Goal: Communication & Community: Answer question/provide support

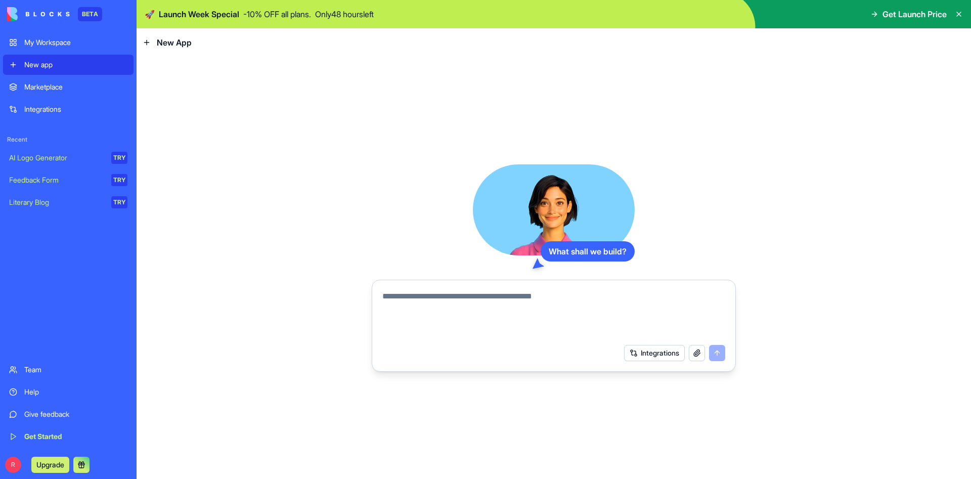
click at [876, 14] on icon at bounding box center [874, 14] width 8 height 8
click at [923, 14] on span "Get Launch Price" at bounding box center [914, 14] width 64 height 12
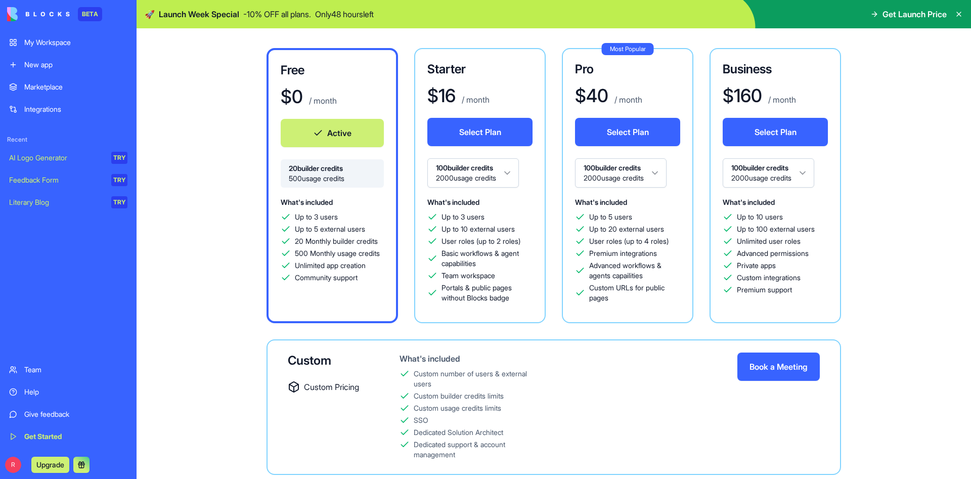
click at [54, 385] on link "Help" at bounding box center [68, 392] width 130 height 20
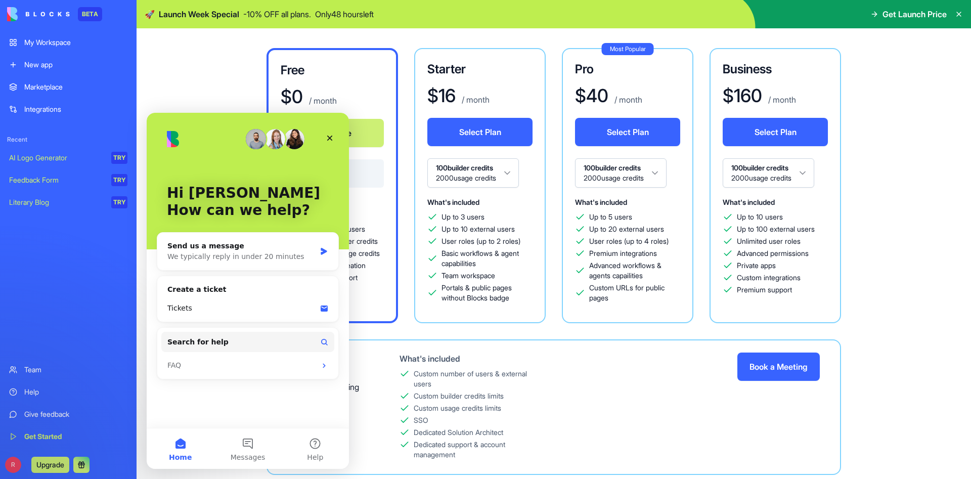
click at [38, 395] on div "Help" at bounding box center [75, 392] width 103 height 10
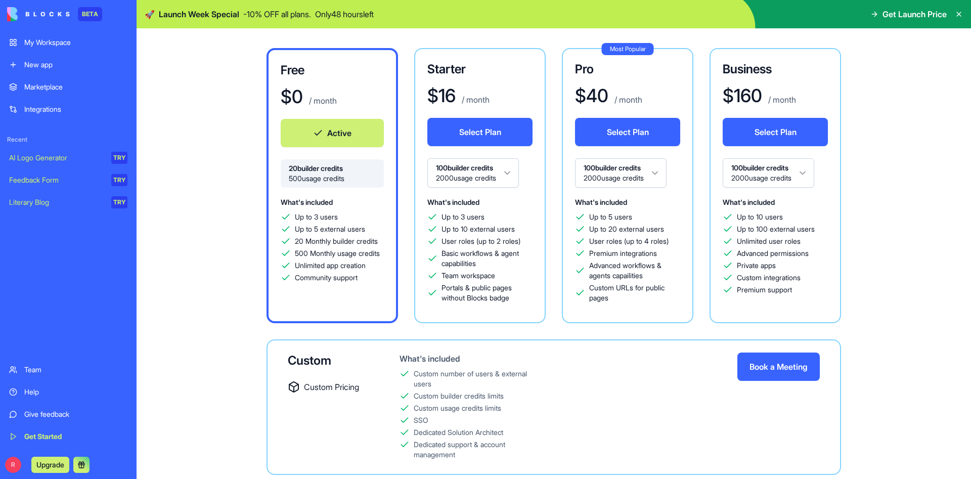
click at [39, 374] on div "Team" at bounding box center [75, 370] width 103 height 10
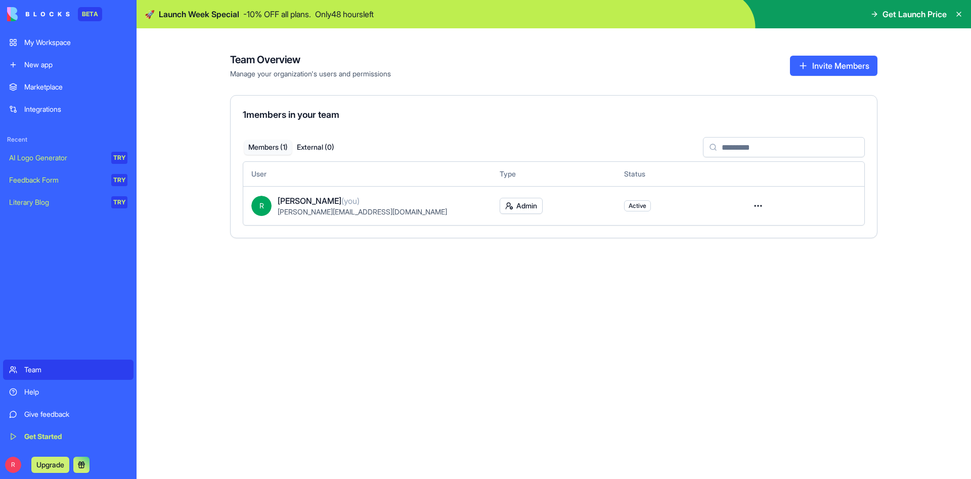
click at [74, 111] on div "Integrations" at bounding box center [75, 109] width 103 height 10
click at [18, 108] on link "Integrations" at bounding box center [68, 109] width 130 height 20
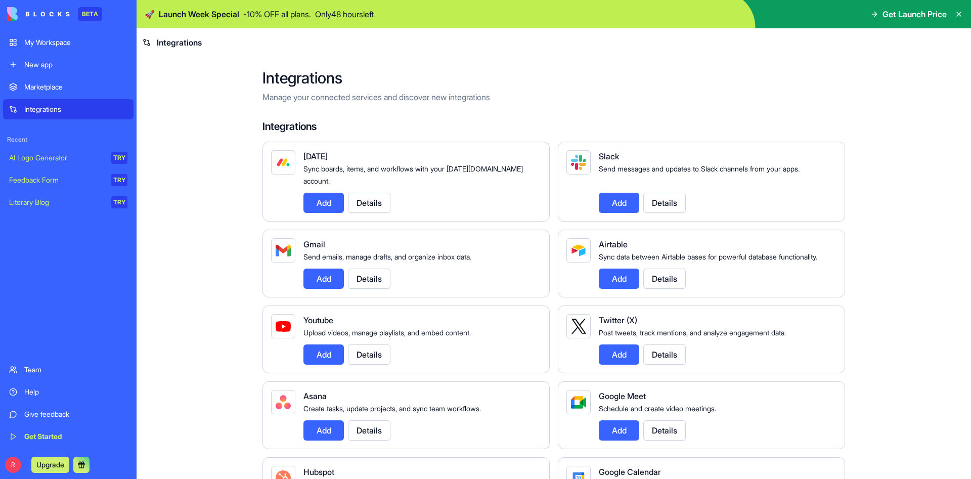
click at [18, 108] on link "Integrations" at bounding box center [68, 109] width 130 height 20
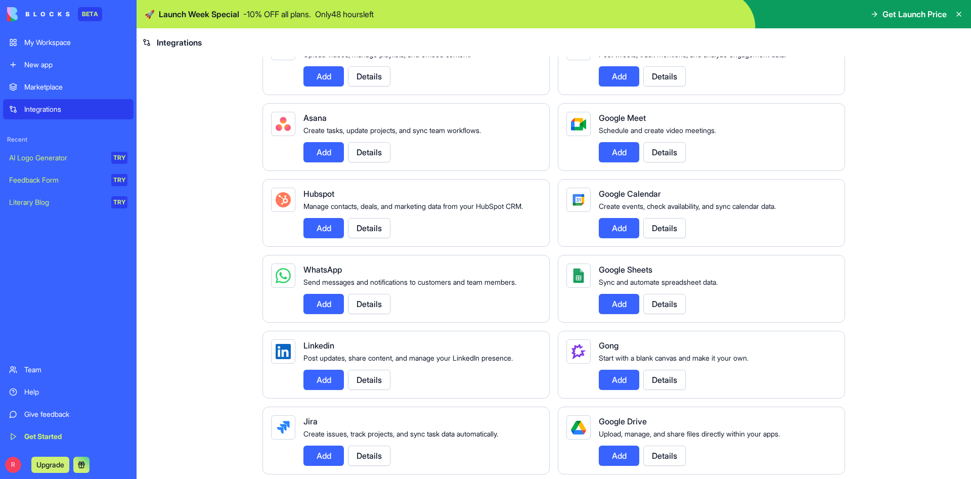
scroll to position [243, 0]
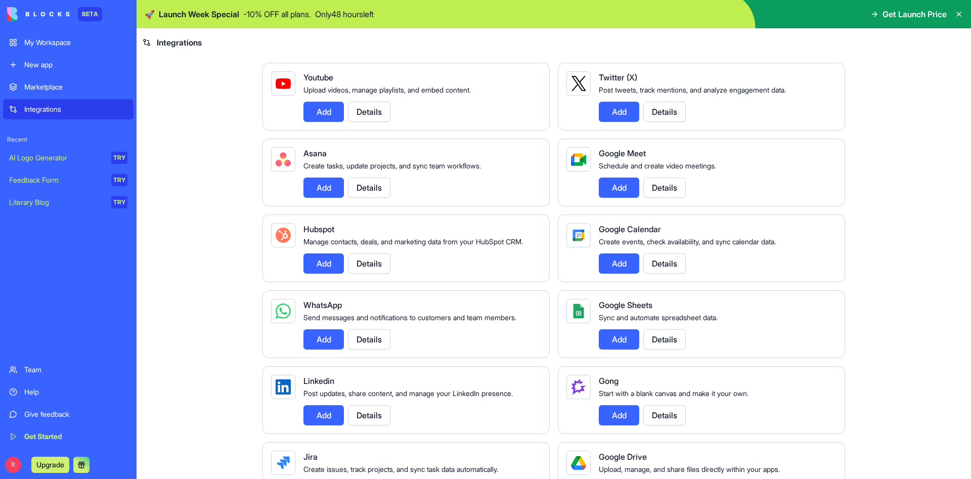
click at [315, 274] on button "Add" at bounding box center [323, 263] width 40 height 20
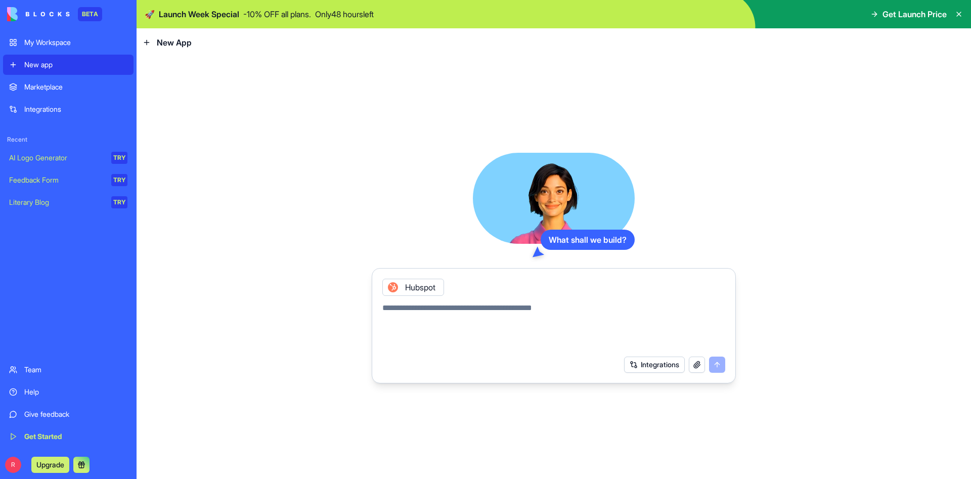
click at [71, 45] on div "My Workspace" at bounding box center [75, 42] width 103 height 10
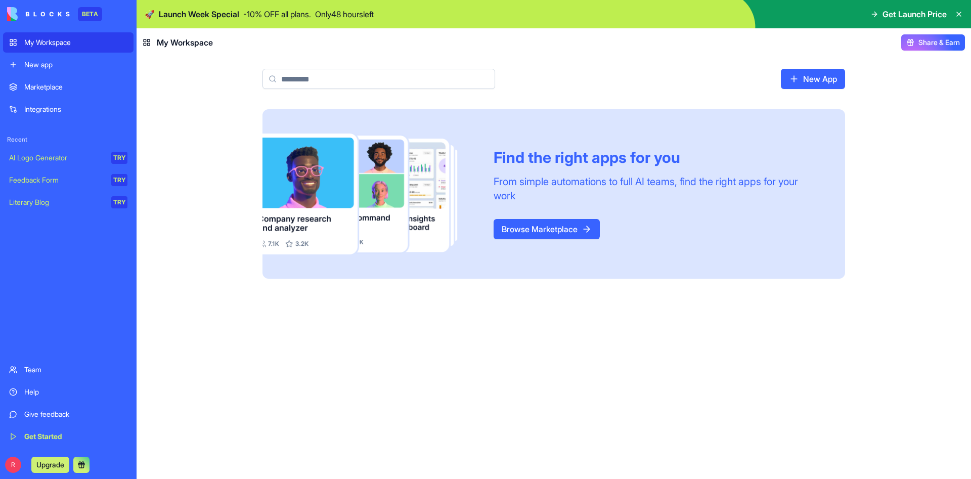
click at [69, 415] on div "Give feedback" at bounding box center [75, 414] width 103 height 10
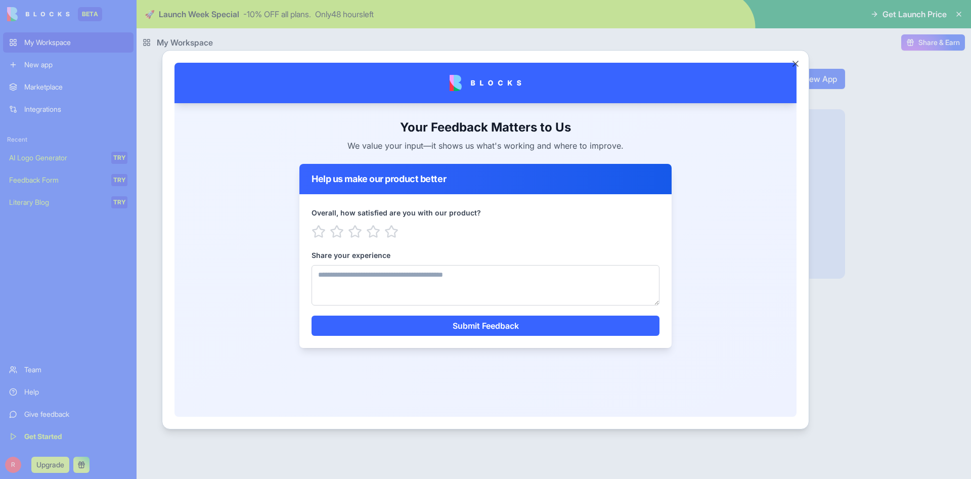
click at [797, 63] on button "Close" at bounding box center [795, 64] width 10 height 10
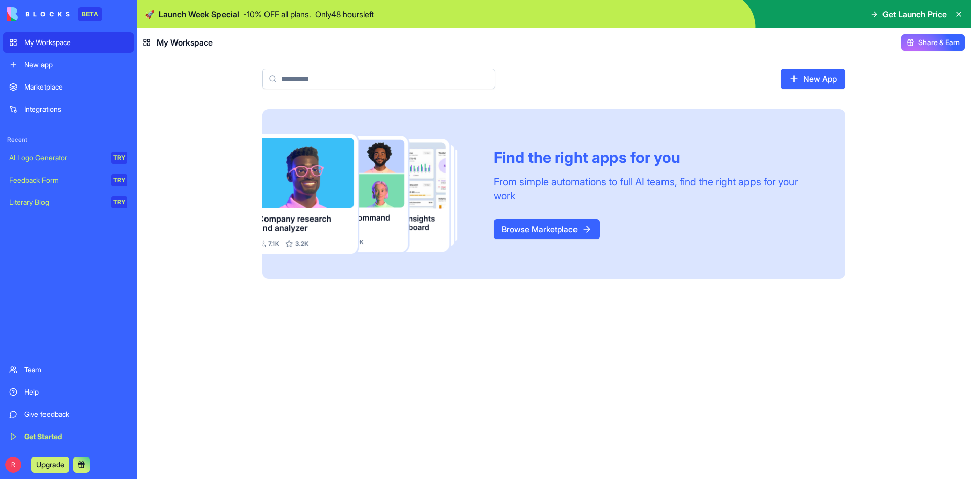
click at [56, 466] on button "Upgrade" at bounding box center [50, 465] width 38 height 16
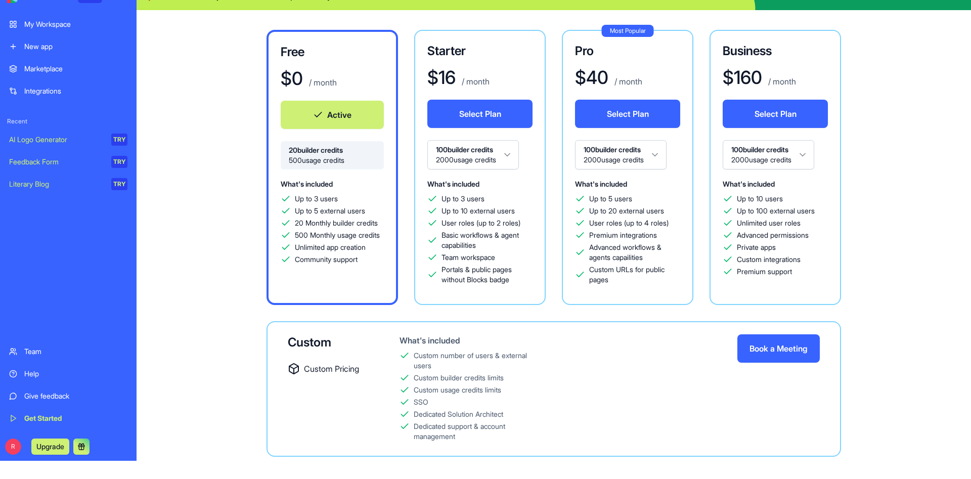
scroll to position [28, 0]
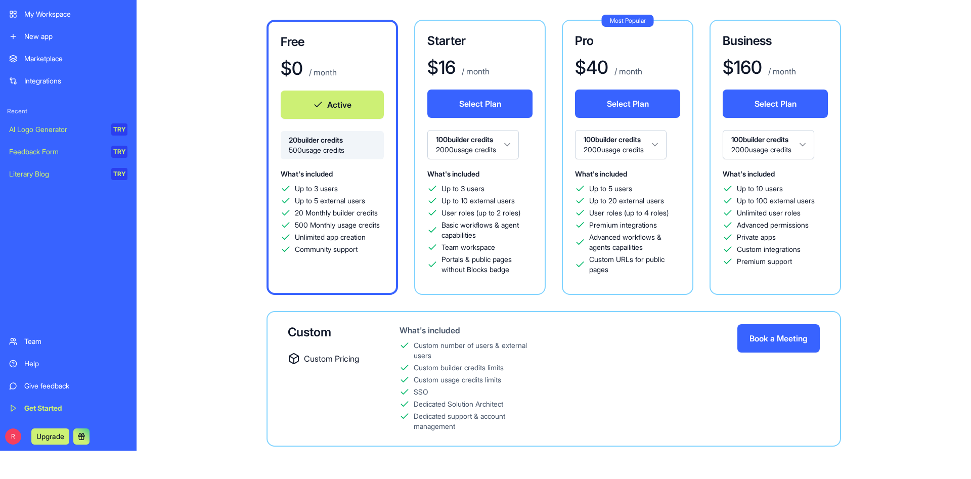
click at [85, 437] on button at bounding box center [81, 436] width 16 height 16
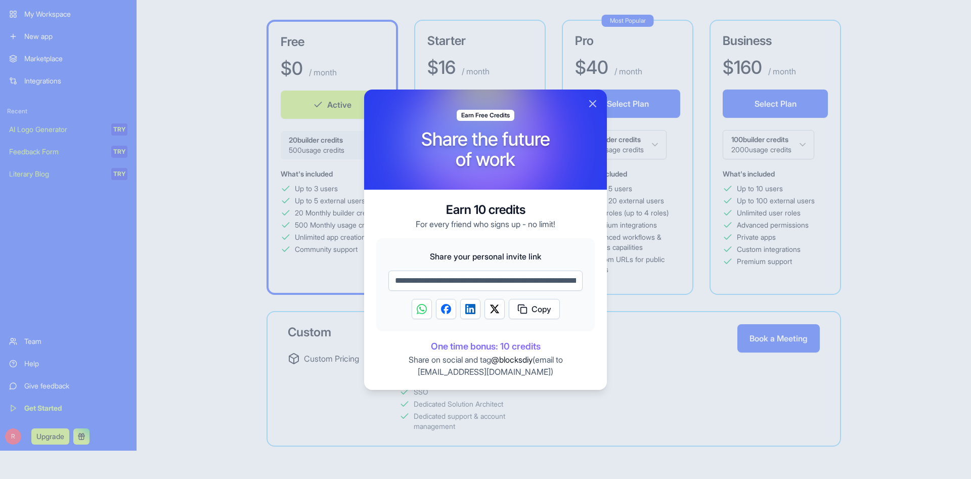
scroll to position [84, 0]
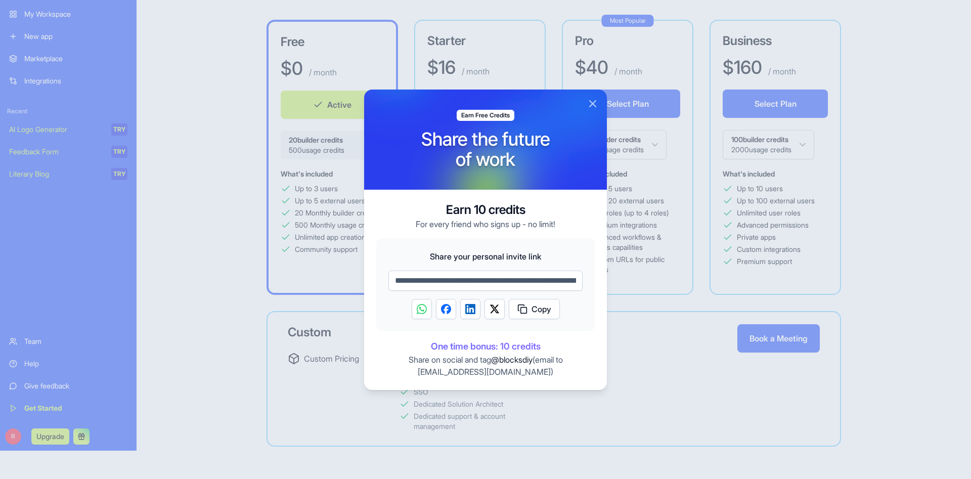
click at [590, 102] on button "Close" at bounding box center [593, 104] width 12 height 12
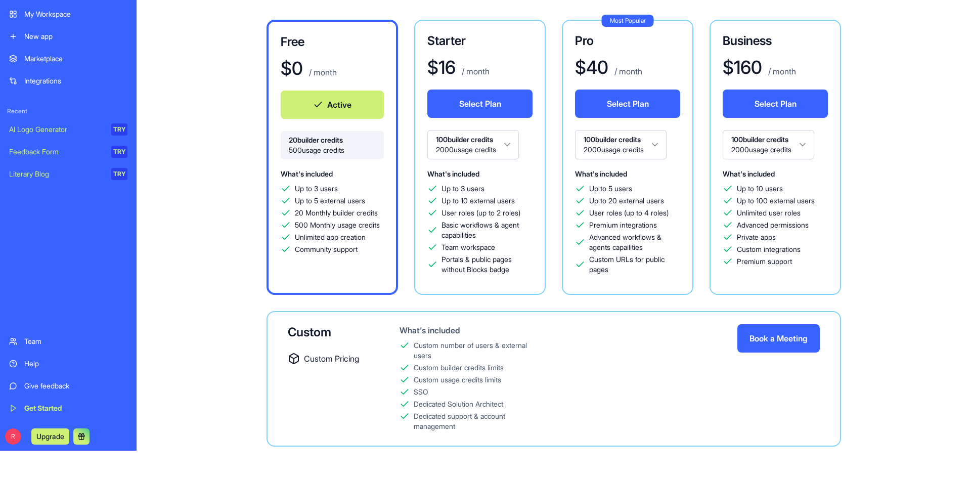
click at [46, 362] on div "Help" at bounding box center [75, 363] width 103 height 10
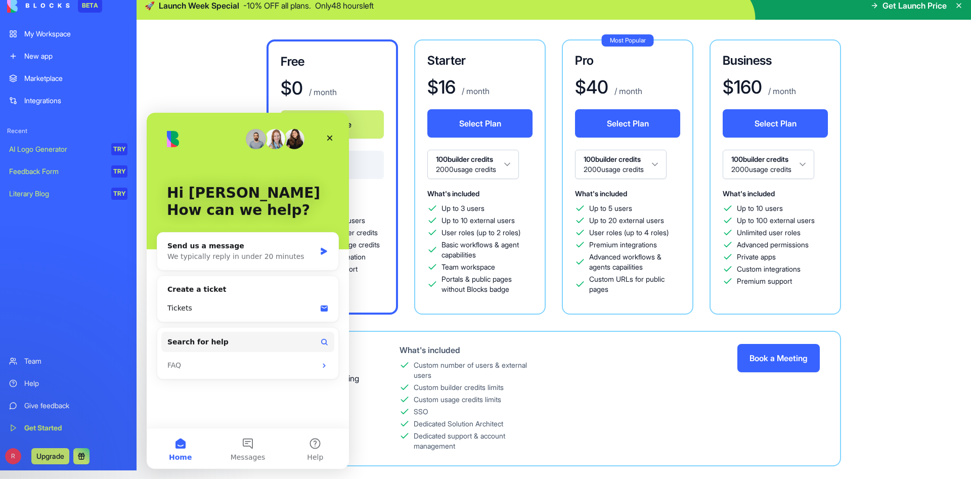
scroll to position [0, 0]
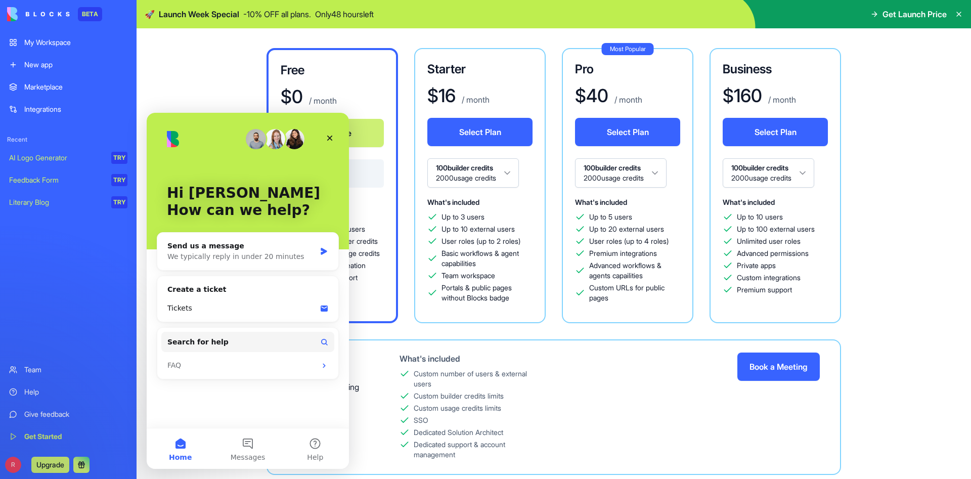
click at [13, 15] on img at bounding box center [38, 14] width 63 height 14
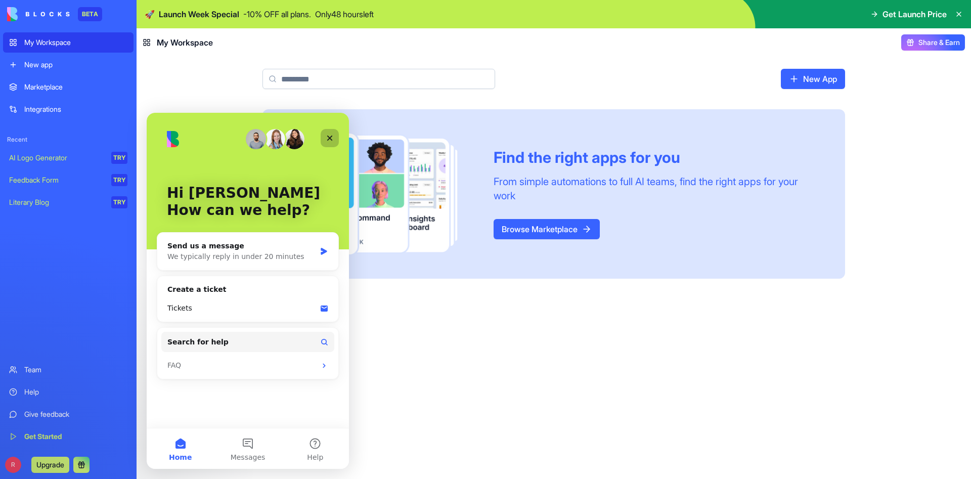
click at [332, 139] on icon "Close" at bounding box center [330, 138] width 8 height 8
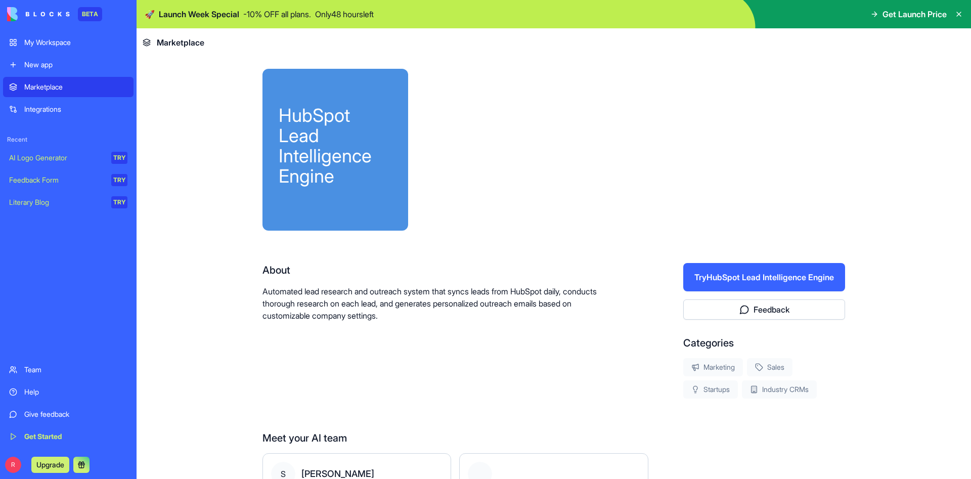
click at [755, 281] on button "Try HubSpot Lead Intelligence Engine" at bounding box center [764, 277] width 162 height 28
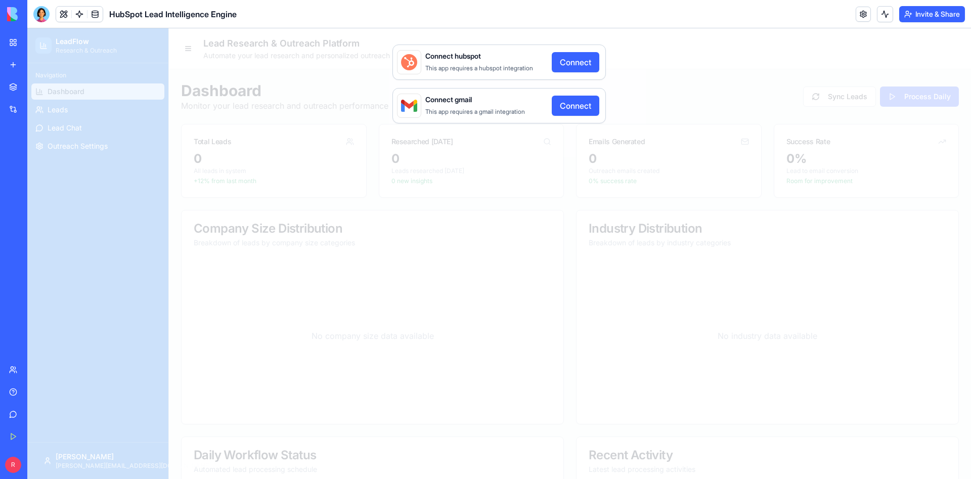
click at [578, 68] on button "Connect" at bounding box center [576, 62] width 48 height 20
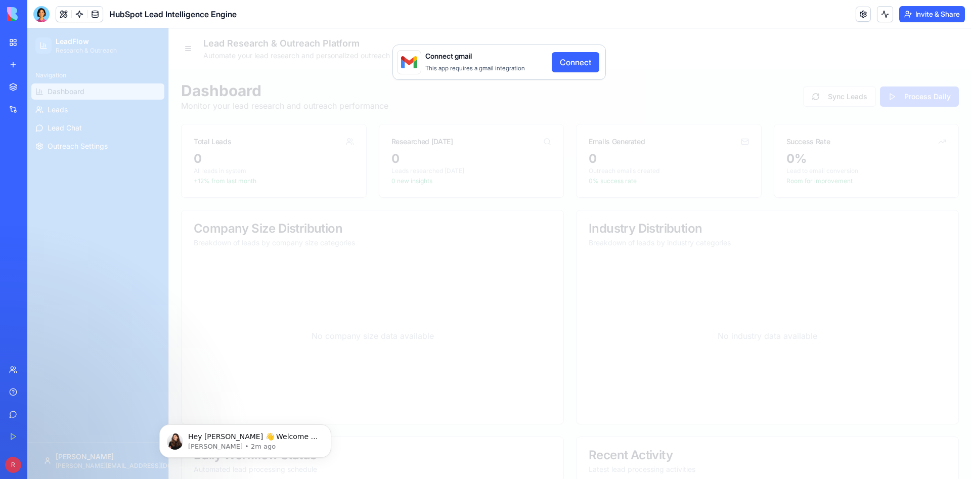
click at [750, 68] on div "Connect gmail This app requires a gmail integration Connect" at bounding box center [498, 253] width 943 height 450
click at [362, 98] on div "Connect gmail This app requires a gmail integration Connect" at bounding box center [498, 253] width 943 height 450
click at [278, 78] on div "Connect gmail This app requires a gmail integration Connect" at bounding box center [498, 253] width 943 height 450
click at [12, 40] on link "My Workspace" at bounding box center [23, 42] width 40 height 20
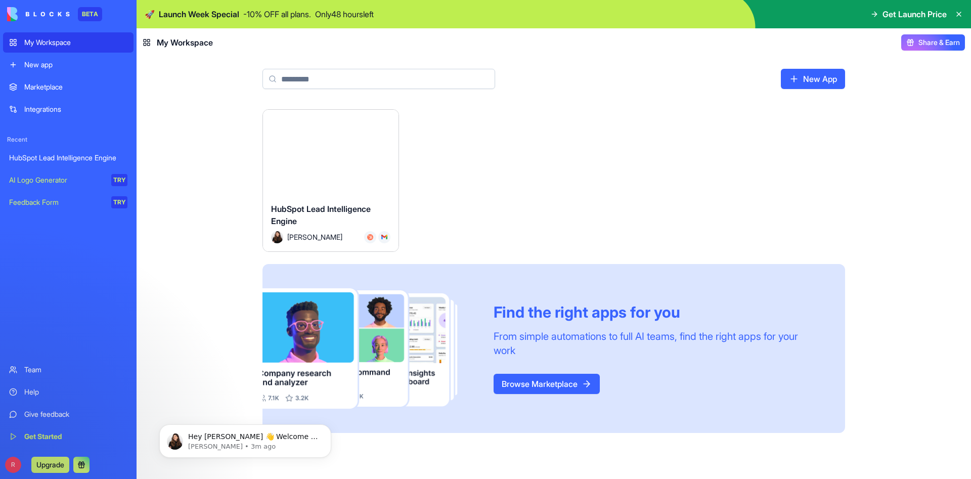
click at [79, 102] on link "Integrations" at bounding box center [68, 109] width 130 height 20
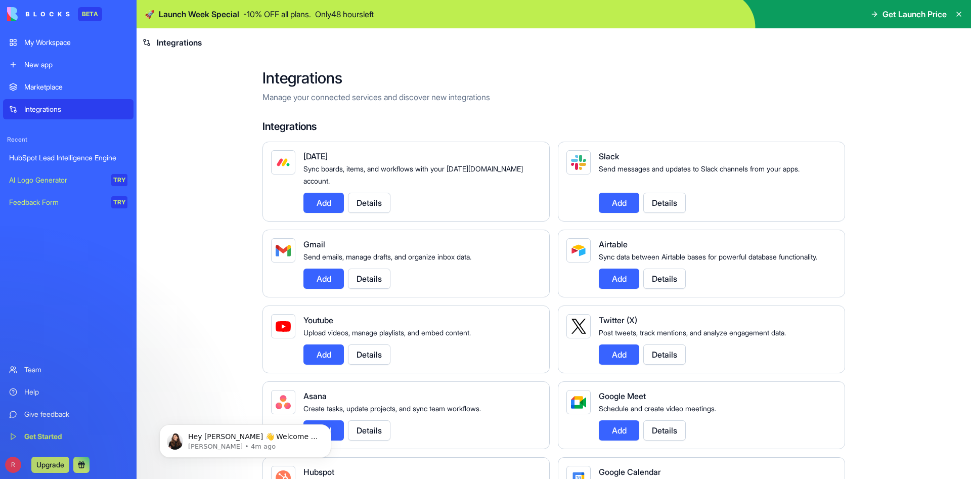
click at [71, 83] on div "Marketplace" at bounding box center [75, 87] width 103 height 10
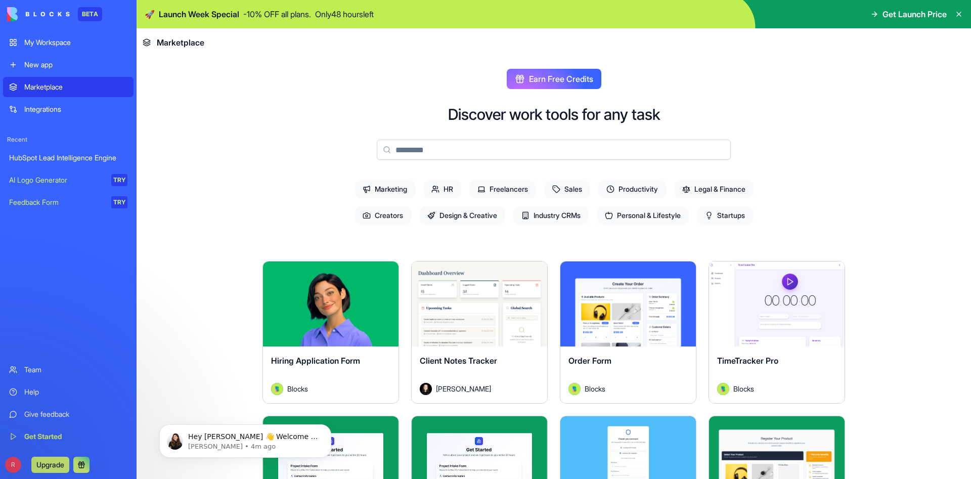
click at [68, 44] on div "My Workspace" at bounding box center [75, 42] width 103 height 10
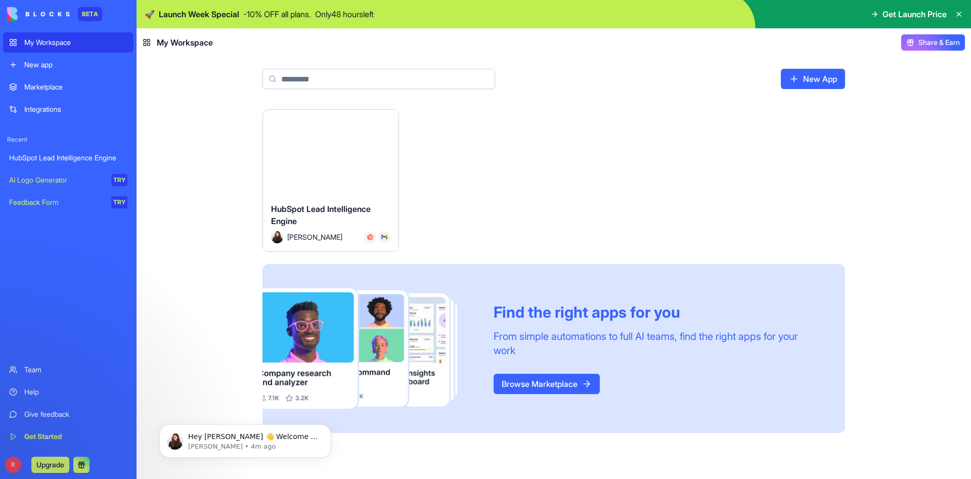
click at [346, 170] on div "Launch" at bounding box center [331, 152] width 136 height 85
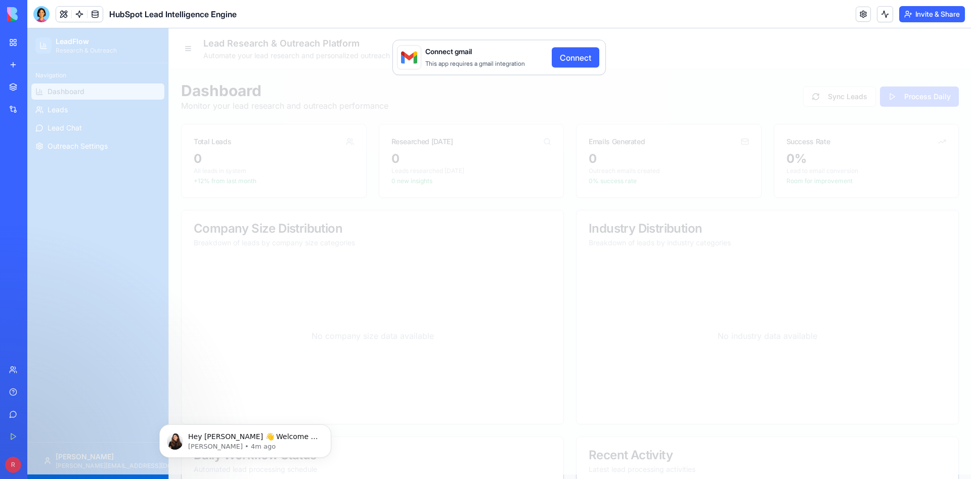
click at [59, 110] on div "Connect gmail This app requires a gmail integration Connect" at bounding box center [498, 249] width 943 height 450
click at [580, 63] on button "Connect" at bounding box center [576, 62] width 48 height 20
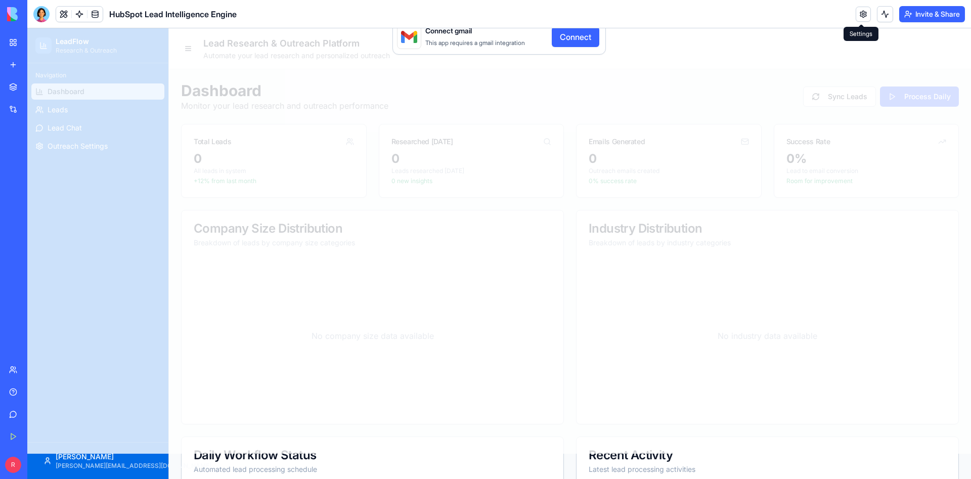
click at [858, 8] on link at bounding box center [862, 14] width 15 height 15
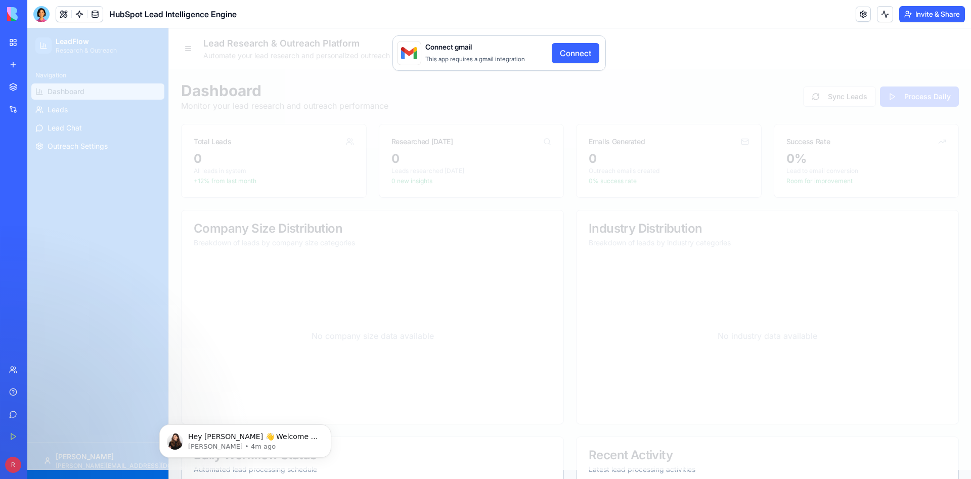
click at [861, 16] on link at bounding box center [862, 14] width 15 height 15
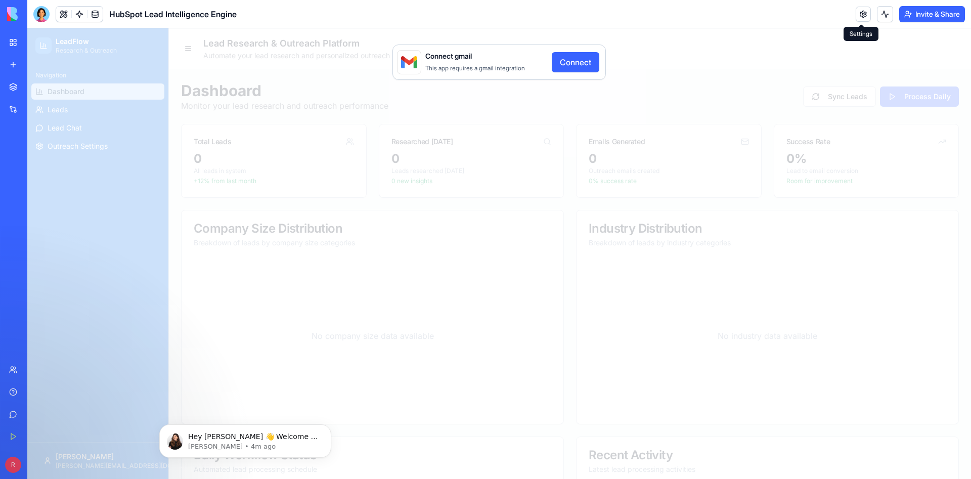
click at [864, 15] on link at bounding box center [862, 14] width 15 height 15
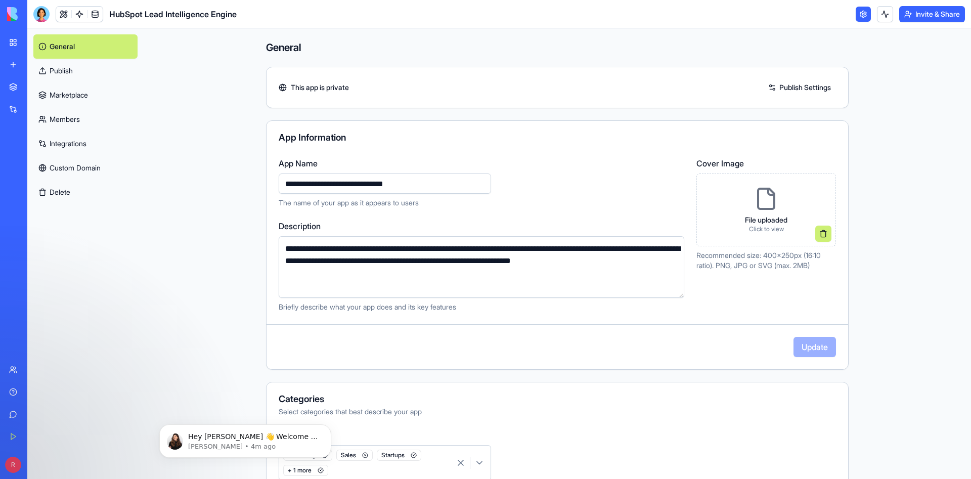
click at [221, 242] on main "**********" at bounding box center [557, 253] width 827 height 450
click at [88, 72] on link "Publish" at bounding box center [85, 71] width 104 height 24
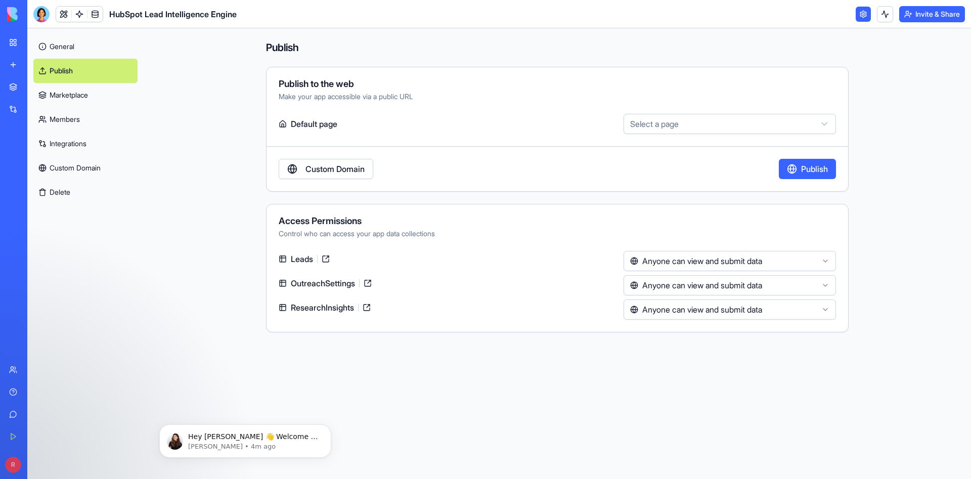
click at [98, 97] on link "Marketplace" at bounding box center [85, 95] width 104 height 24
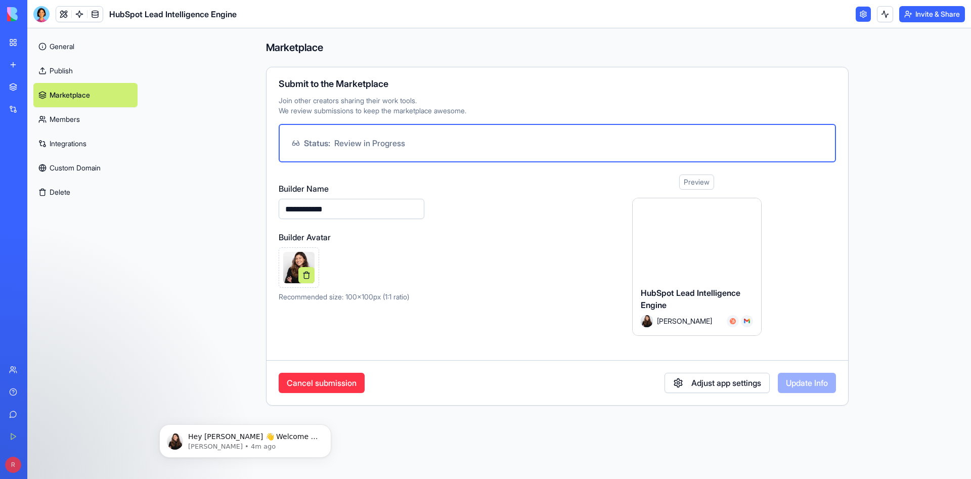
click at [93, 149] on link "Integrations" at bounding box center [85, 143] width 104 height 24
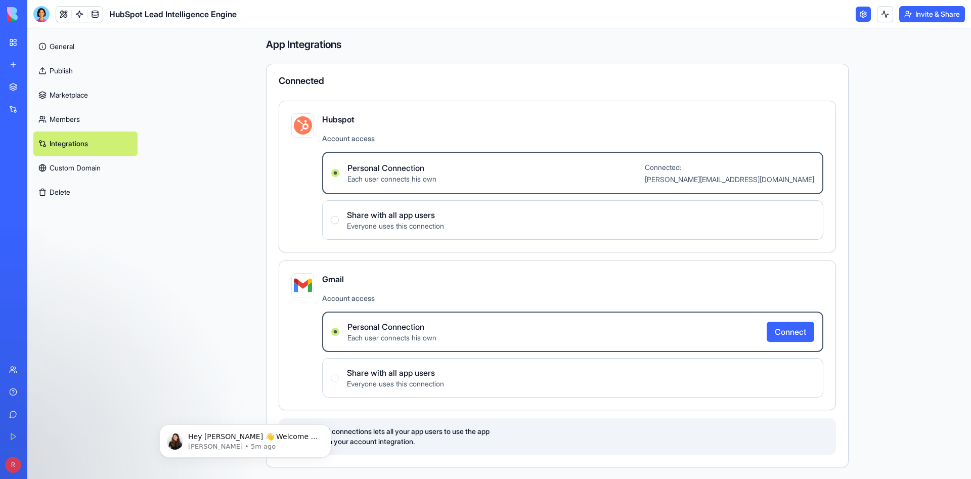
scroll to position [4, 0]
click at [94, 164] on link "Custom Domain" at bounding box center [85, 168] width 104 height 24
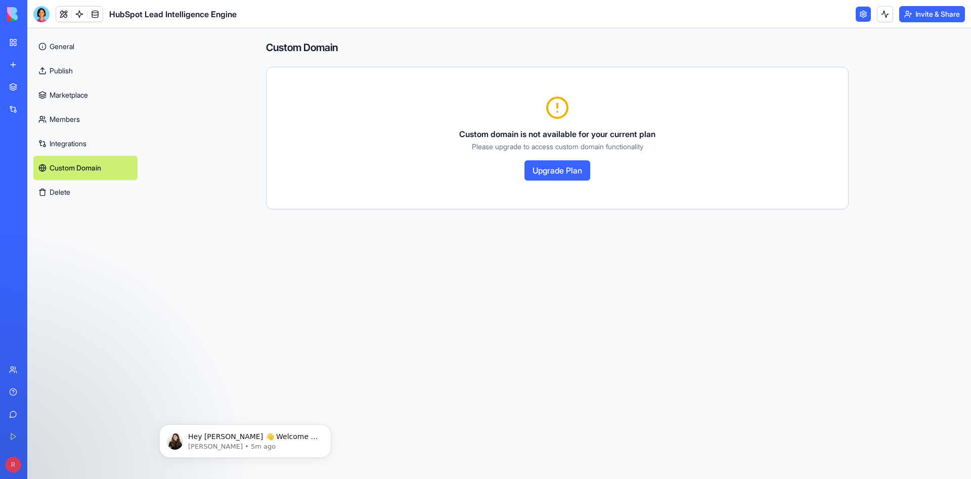
click at [70, 70] on link "Publish" at bounding box center [85, 71] width 104 height 24
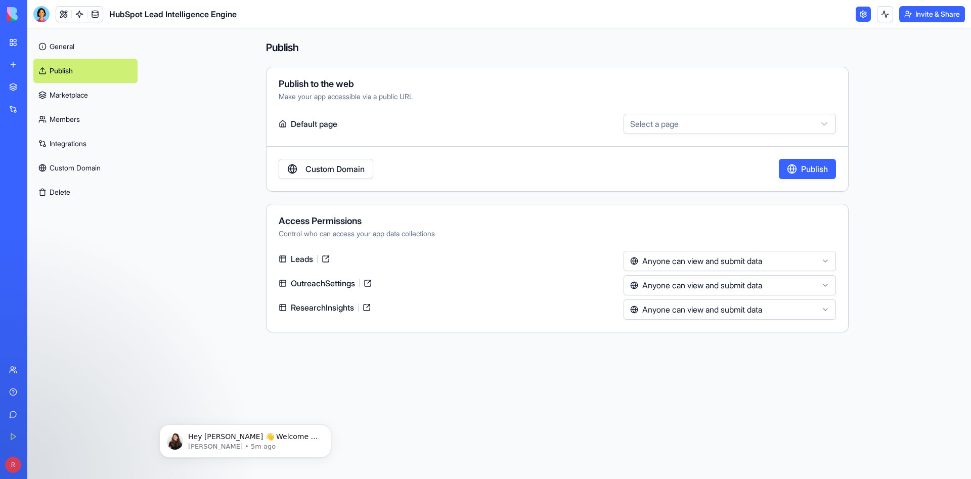
click at [85, 96] on link "Marketplace" at bounding box center [85, 95] width 104 height 24
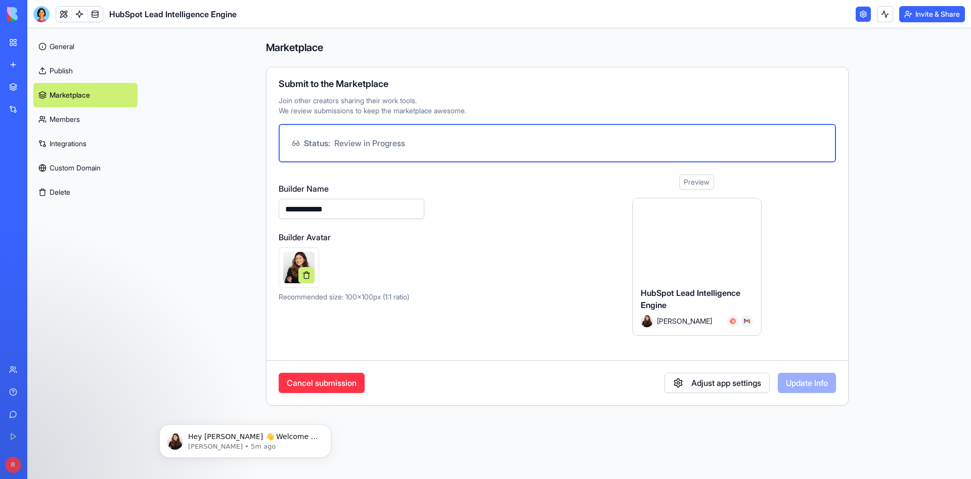
click at [74, 52] on link "General" at bounding box center [85, 46] width 104 height 24
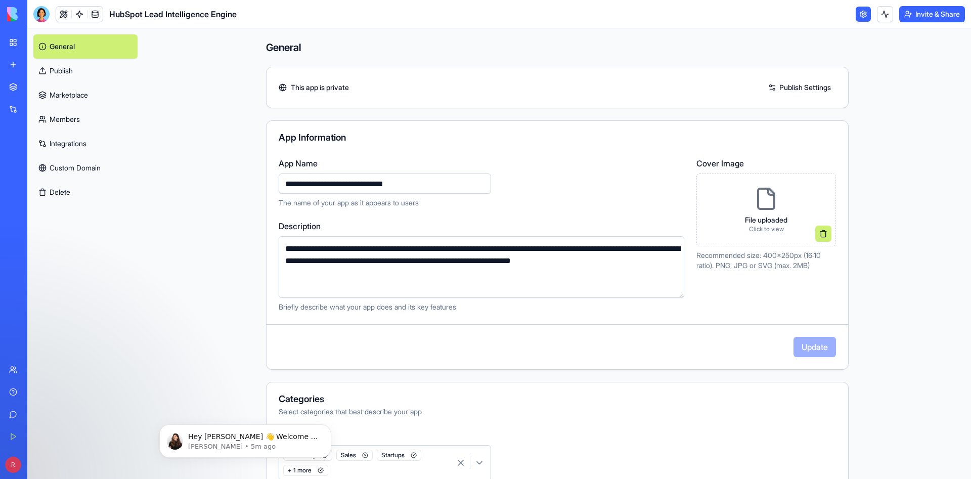
click at [37, 387] on div "Help" at bounding box center [30, 392] width 13 height 10
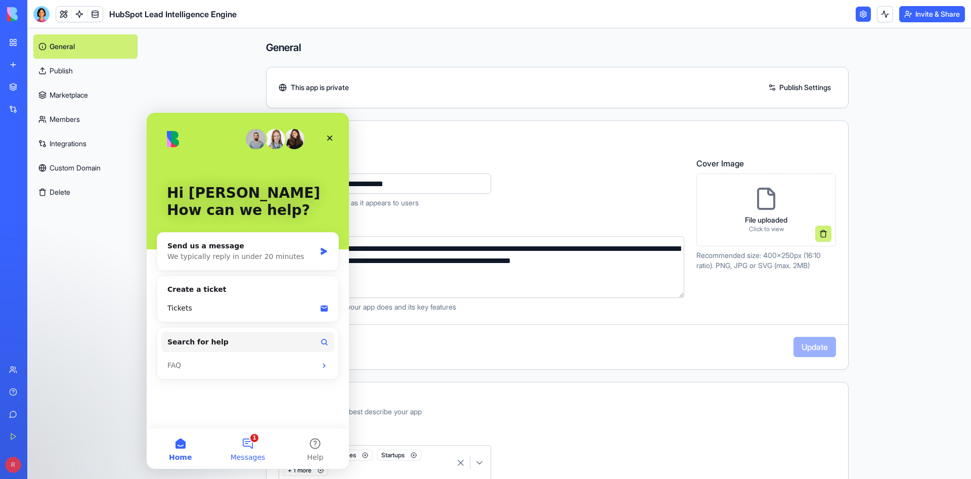
click at [241, 433] on button "1 Messages" at bounding box center [247, 448] width 67 height 40
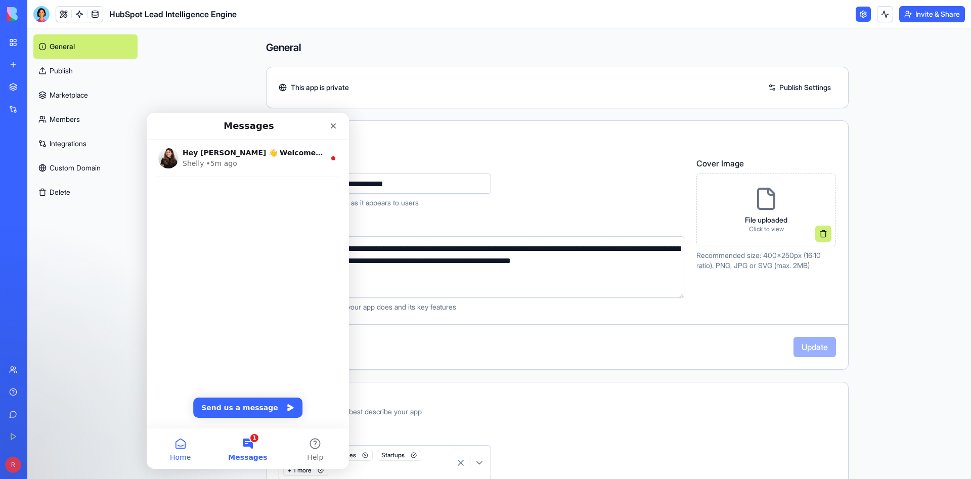
click at [174, 454] on span "Home" at bounding box center [180, 457] width 21 height 7
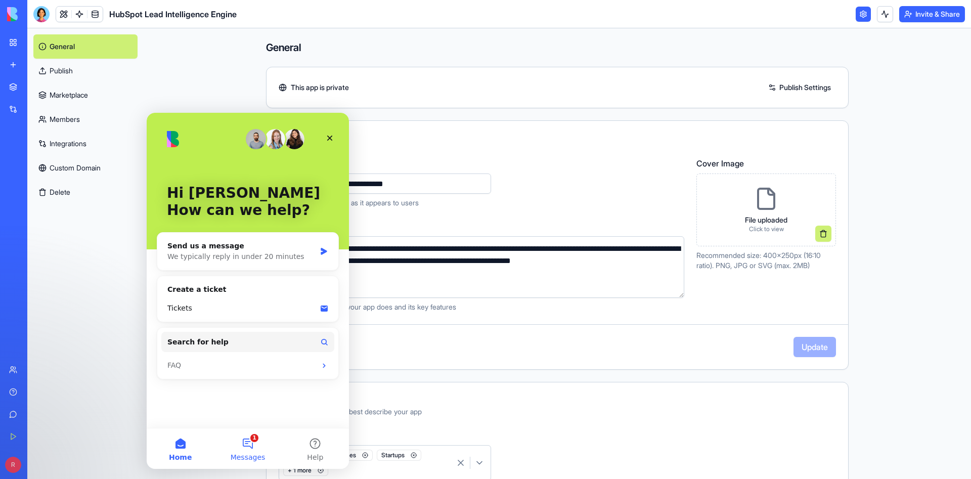
click at [238, 455] on span "Messages" at bounding box center [248, 457] width 35 height 7
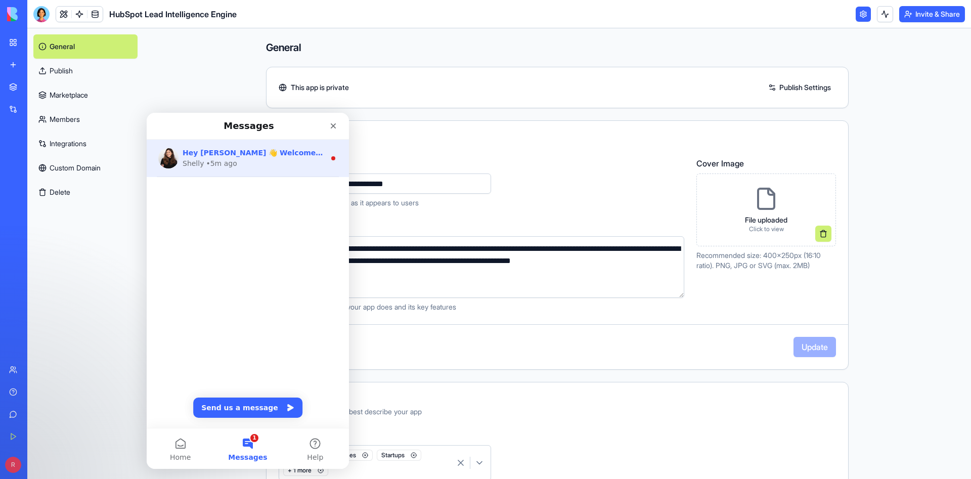
click at [251, 163] on div "[PERSON_NAME] • 5m ago" at bounding box center [254, 163] width 143 height 11
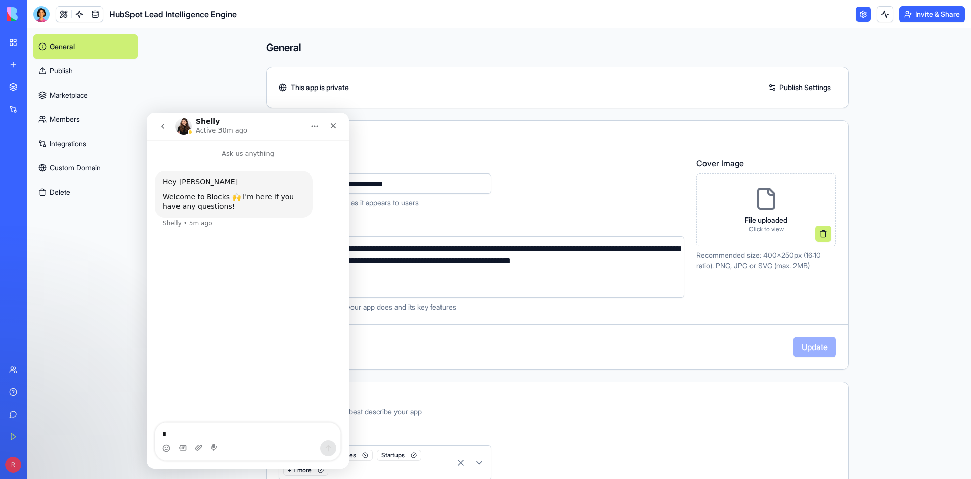
type textarea "**"
type textarea "**********"
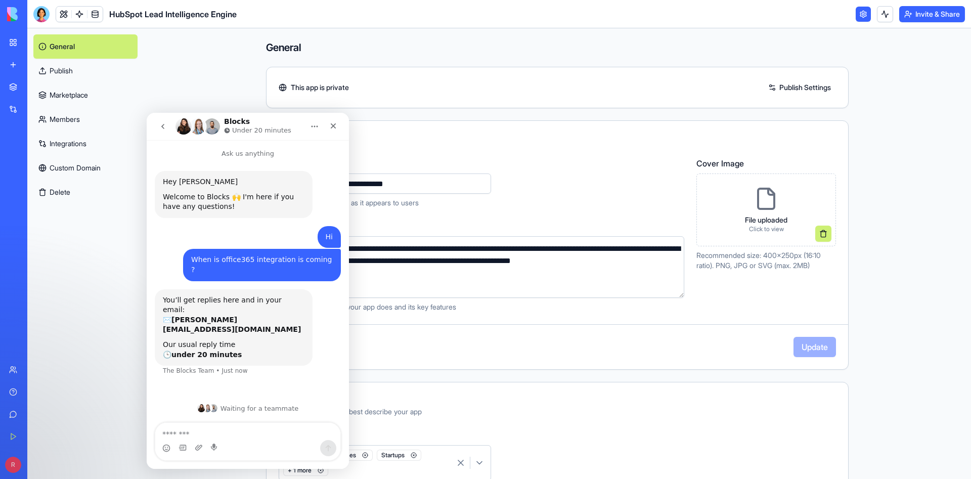
click at [440, 115] on div "**********" at bounding box center [557, 341] width 582 height 602
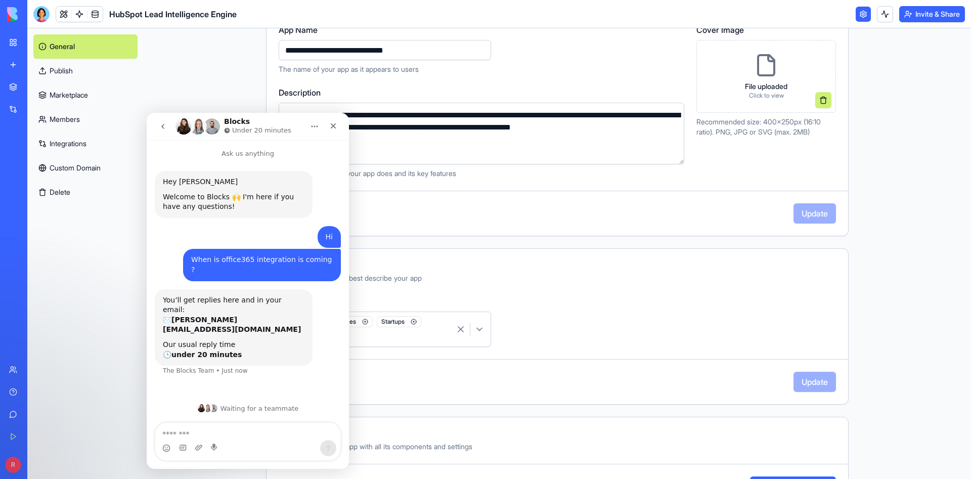
scroll to position [176, 0]
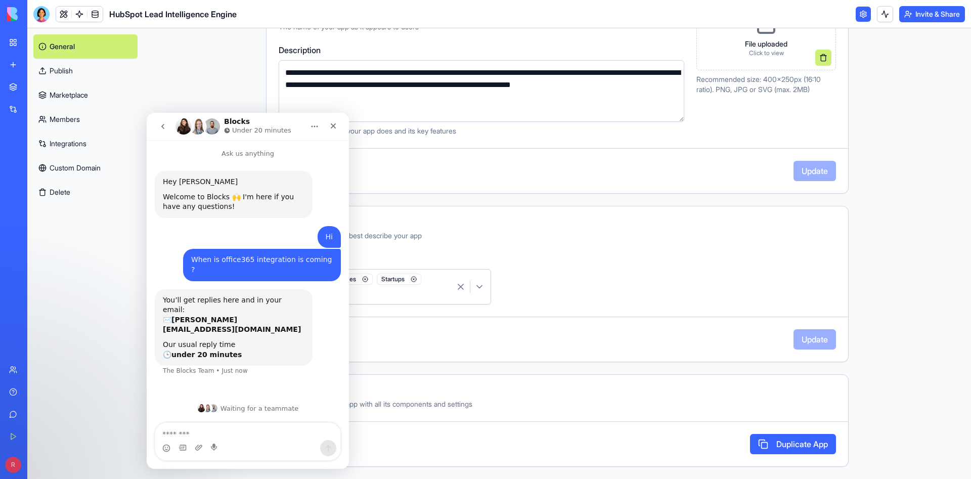
click at [73, 145] on link "Integrations" at bounding box center [85, 143] width 104 height 24
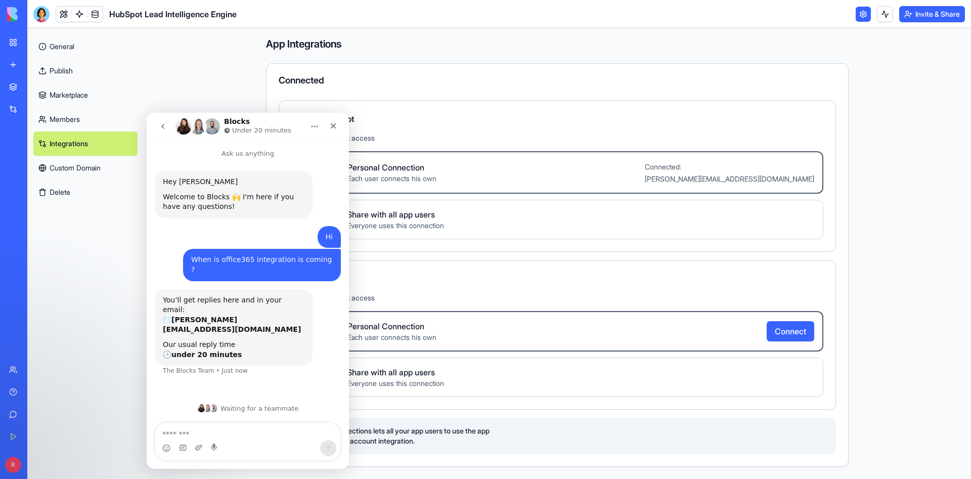
scroll to position [4, 0]
click at [711, 177] on label "Personal Connection Each user connects his own Connected: [PERSON_NAME][EMAIL_A…" at bounding box center [572, 172] width 501 height 42
click at [339, 176] on Connection "Personal Connection Each user connects his own Connected: [PERSON_NAME][EMAIL_A…" at bounding box center [335, 172] width 8 height 8
click at [336, 127] on icon "Close" at bounding box center [333, 126] width 8 height 8
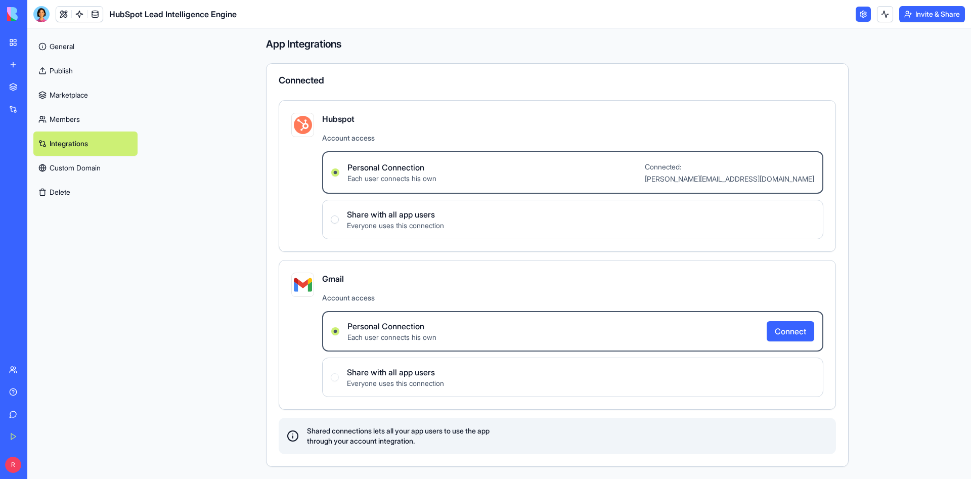
scroll to position [0, 0]
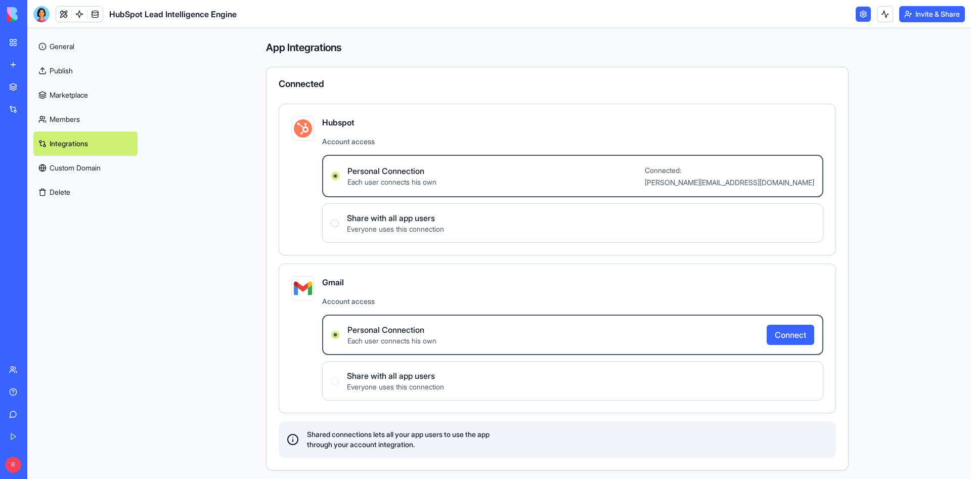
click at [83, 121] on link "Members" at bounding box center [85, 119] width 104 height 24
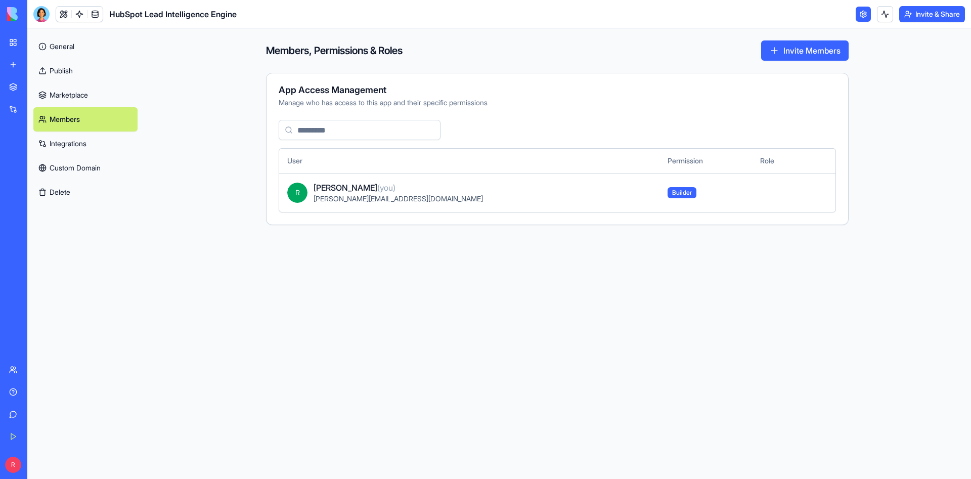
click at [91, 93] on link "Marketplace" at bounding box center [85, 95] width 104 height 24
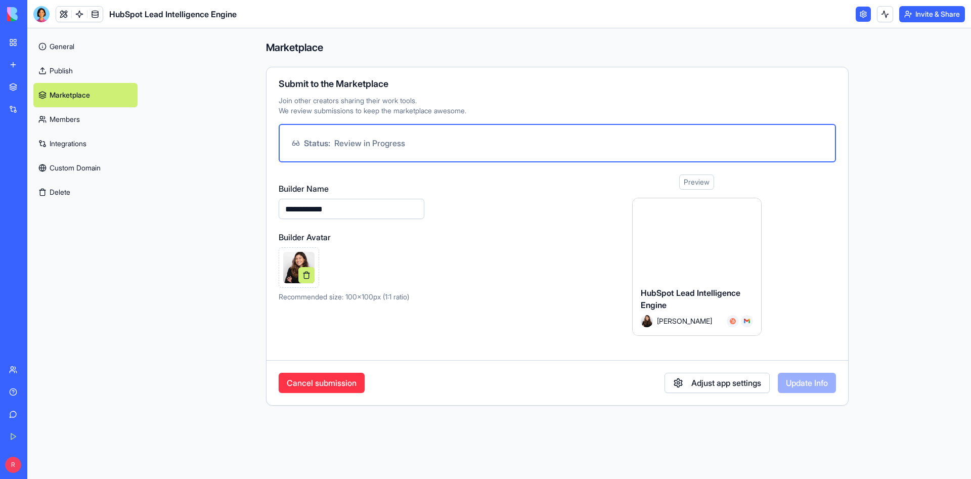
click at [306, 390] on button "Cancel submission" at bounding box center [322, 383] width 86 height 20
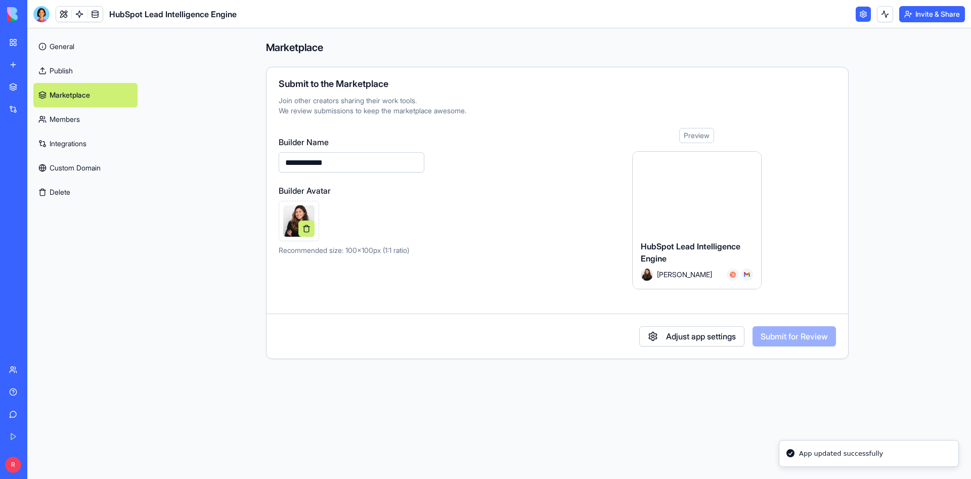
click at [78, 78] on link "Publish" at bounding box center [85, 71] width 104 height 24
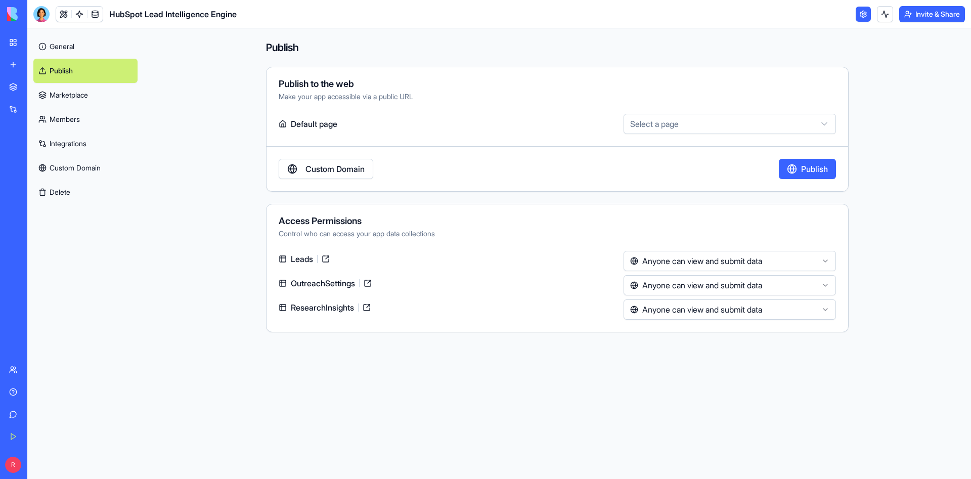
click at [703, 258] on html "**********" at bounding box center [485, 239] width 971 height 479
click at [666, 130] on html "**********" at bounding box center [485, 239] width 971 height 479
click at [666, 129] on html "**********" at bounding box center [485, 239] width 971 height 479
click at [64, 193] on button "Delete" at bounding box center [85, 192] width 104 height 24
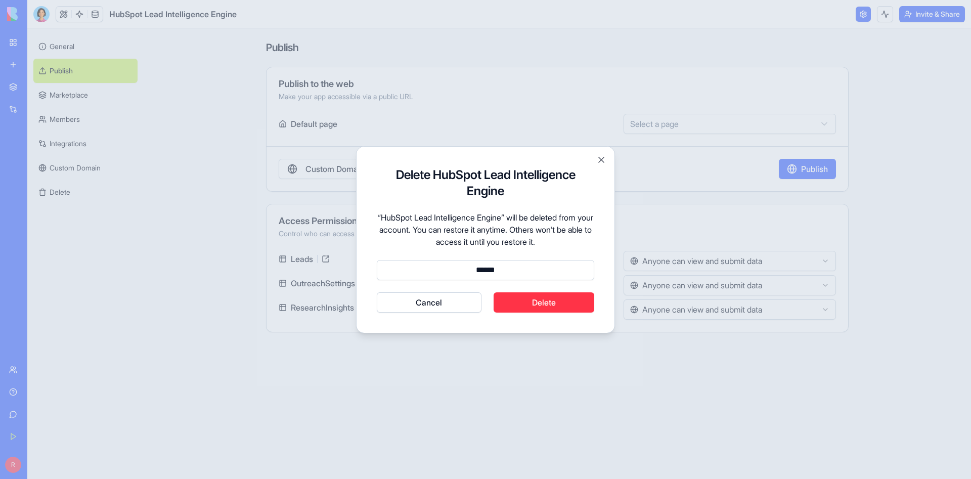
type input "******"
click at [568, 306] on button "Delete" at bounding box center [543, 302] width 101 height 20
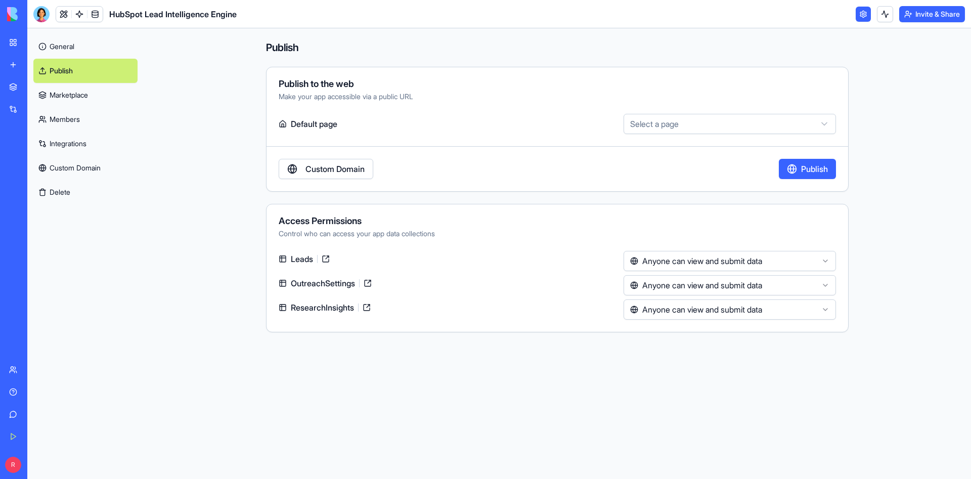
click at [5, 38] on link "My Workspace" at bounding box center [23, 42] width 40 height 20
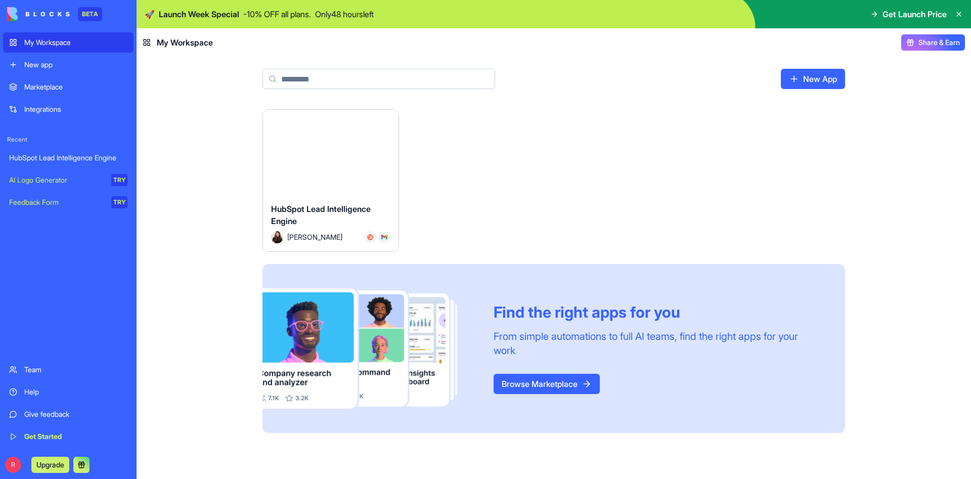
click at [387, 119] on html "BETA My Workspace New app Marketplace Integrations Recent HubSpot Lead Intellig…" at bounding box center [485, 239] width 971 height 479
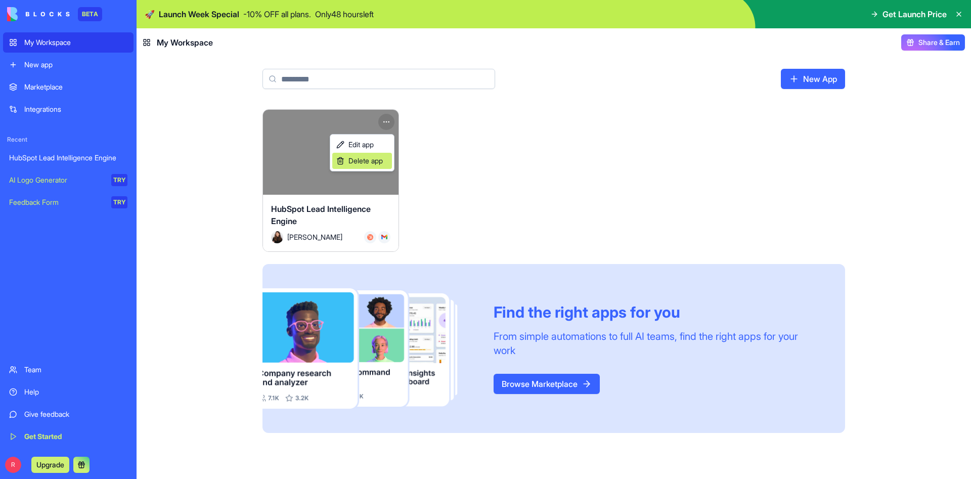
click at [380, 163] on span "Delete app" at bounding box center [365, 161] width 34 height 10
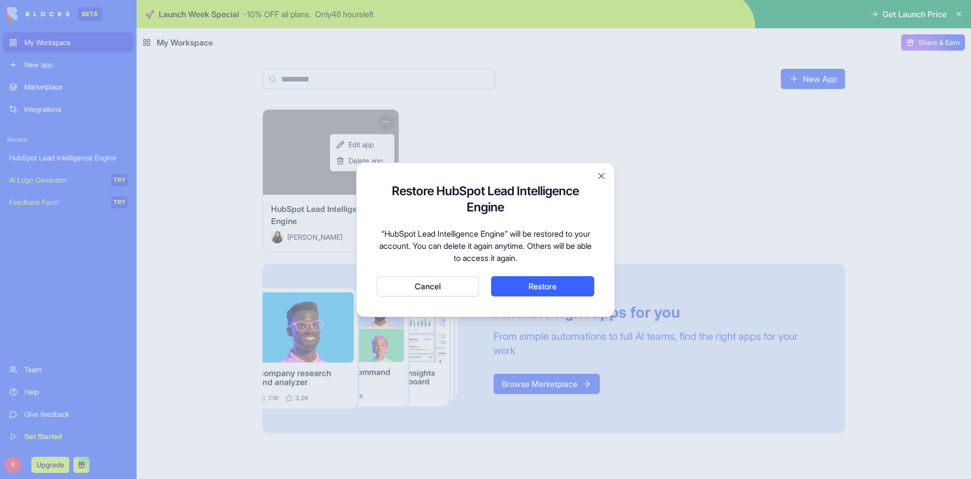
click at [462, 287] on button "Cancel" at bounding box center [428, 286] width 102 height 20
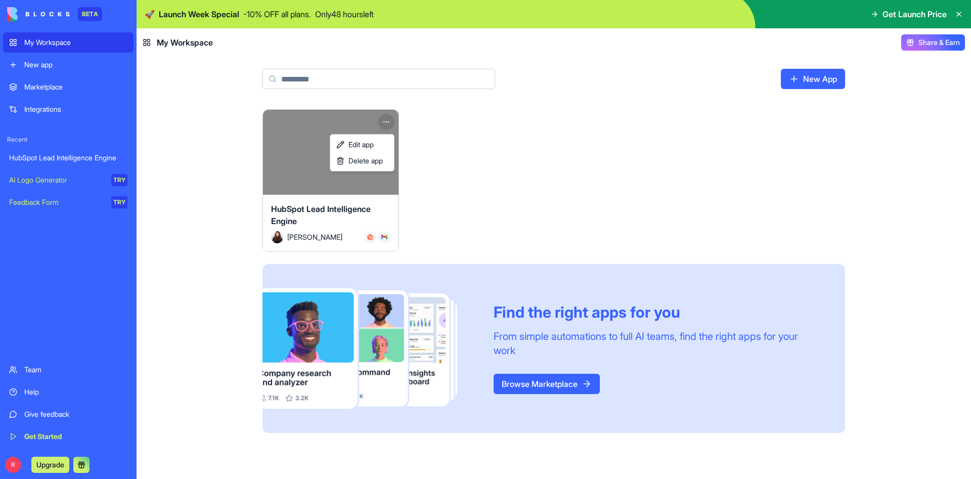
click at [477, 155] on html "BETA My Workspace New app Marketplace Integrations Recent HubSpot Lead Intellig…" at bounding box center [485, 239] width 971 height 479
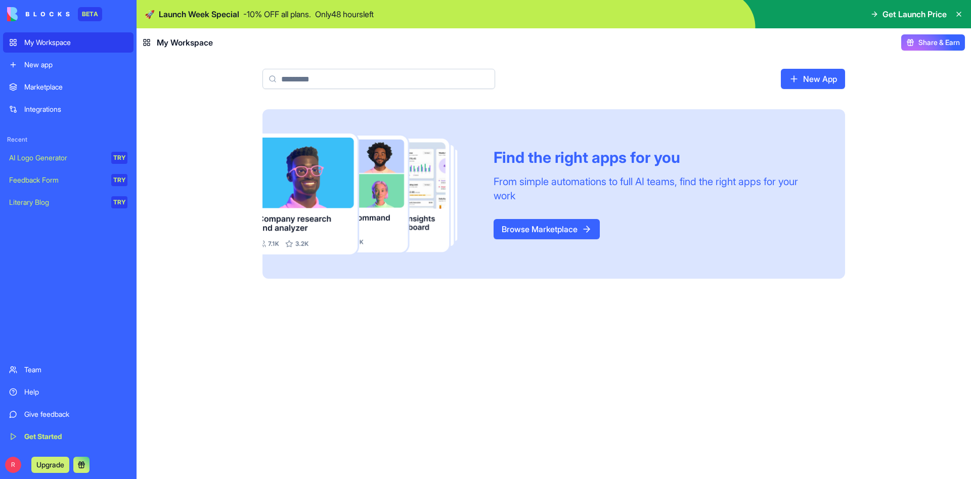
click at [14, 464] on html "BETA My Workspace New app Marketplace Integrations Recent AI Logo Generator TRY…" at bounding box center [485, 239] width 971 height 479
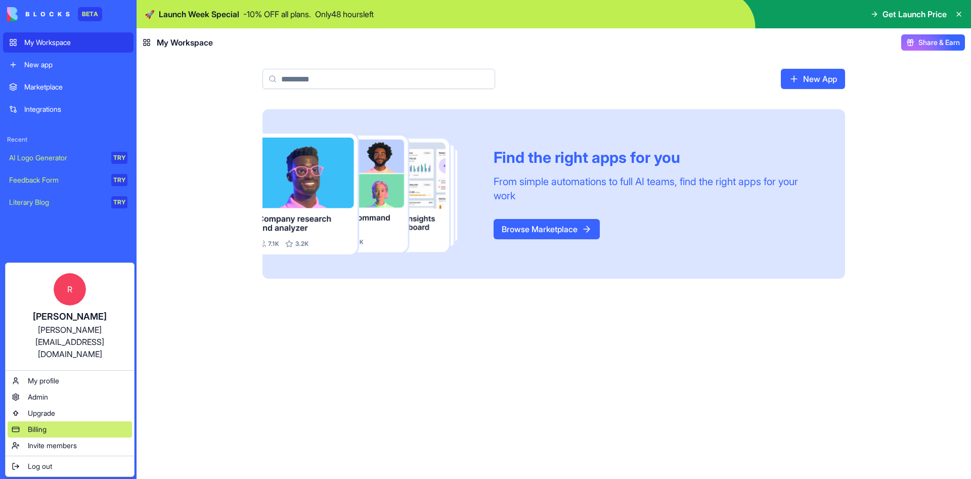
click at [68, 421] on div "Billing" at bounding box center [70, 429] width 124 height 16
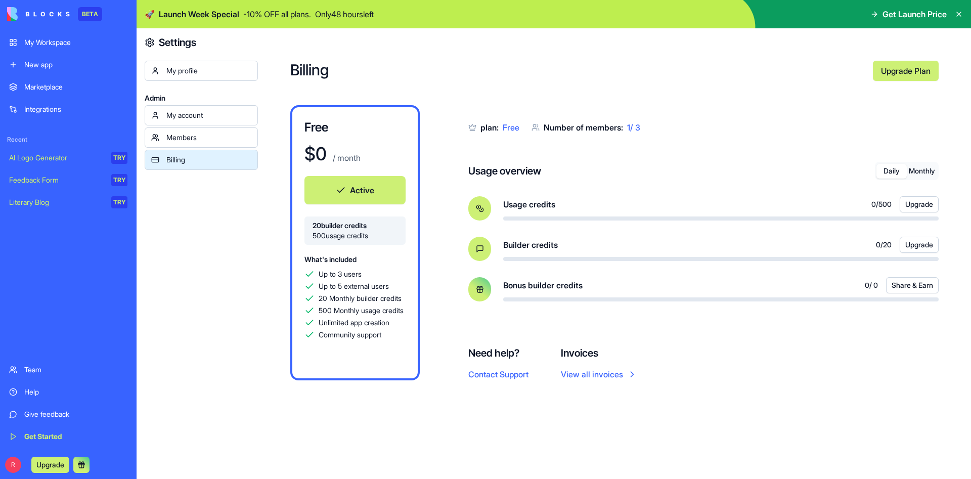
click at [210, 138] on div "Members" at bounding box center [208, 137] width 85 height 10
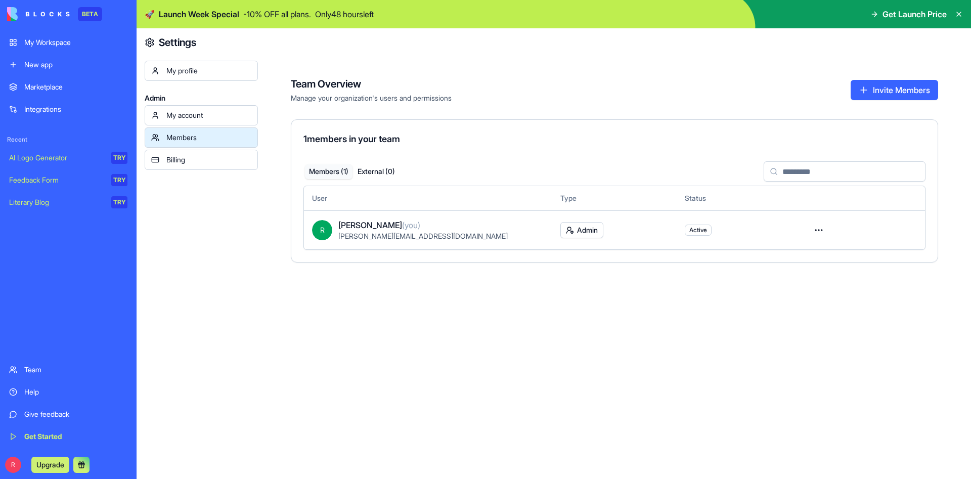
click at [213, 119] on div "My account" at bounding box center [208, 115] width 85 height 10
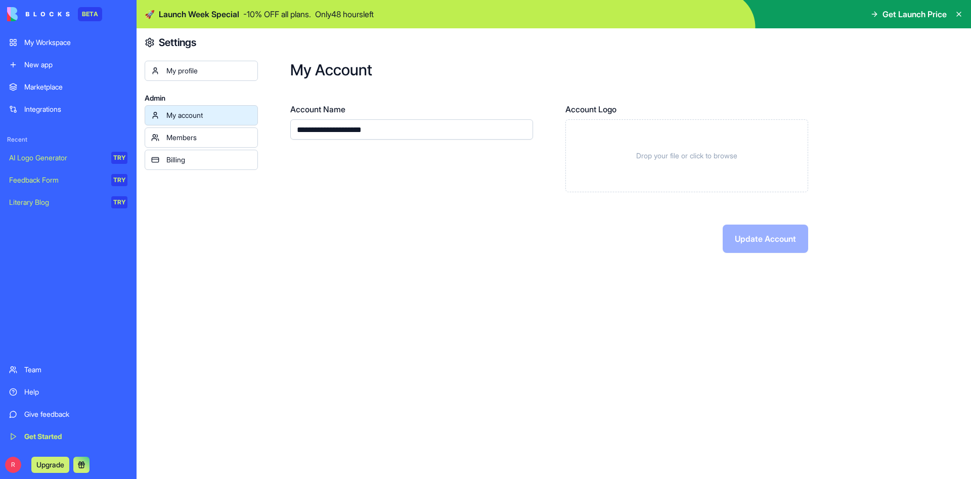
click at [210, 69] on div "My profile" at bounding box center [208, 71] width 85 height 10
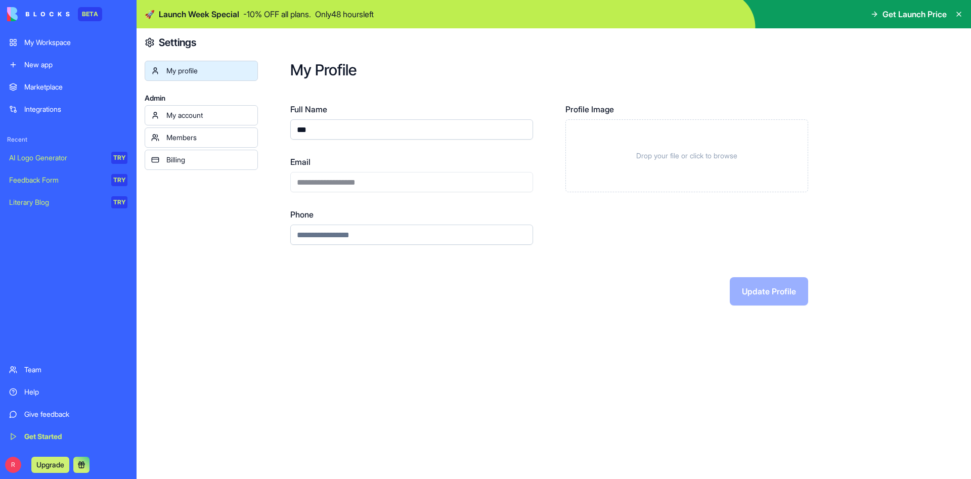
drag, startPoint x: 321, startPoint y: 132, endPoint x: 264, endPoint y: 130, distance: 57.2
click at [264, 130] on div "**********" at bounding box center [614, 182] width 713 height 309
drag, startPoint x: 333, startPoint y: 126, endPoint x: 237, endPoint y: 127, distance: 96.1
click at [290, 127] on input "***" at bounding box center [411, 129] width 243 height 20
type input "*********"
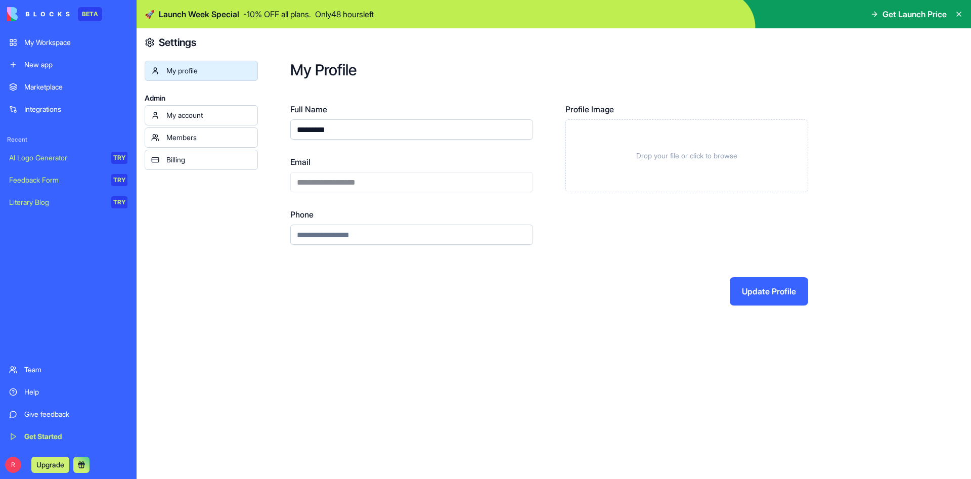
click at [507, 70] on h2 "My Profile" at bounding box center [614, 70] width 648 height 18
click at [349, 179] on div "**********" at bounding box center [411, 174] width 243 height 36
click at [358, 233] on input "Phone" at bounding box center [411, 234] width 243 height 20
type input "**********"
click at [607, 236] on div "Profile Image Drop your file or click to browse" at bounding box center [686, 174] width 243 height 142
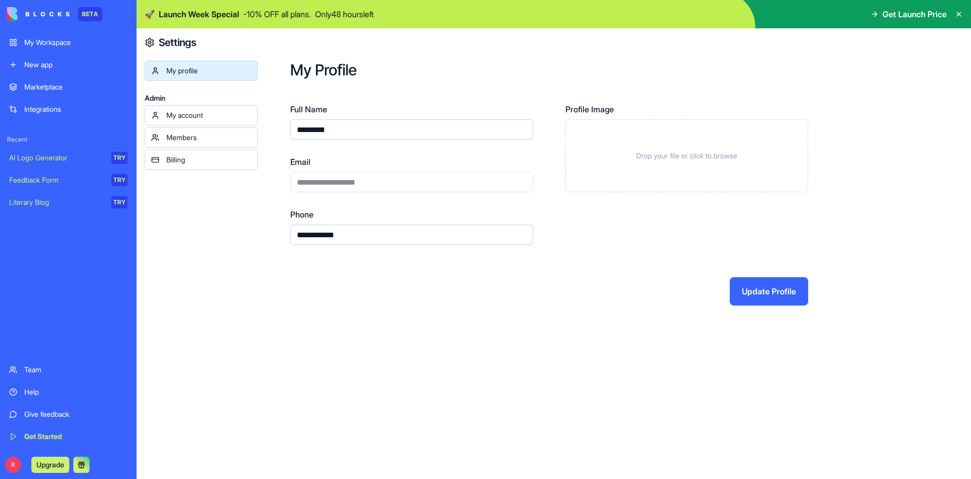
click at [778, 300] on button "Update Profile" at bounding box center [769, 291] width 78 height 28
click at [205, 111] on div "My account" at bounding box center [208, 115] width 85 height 10
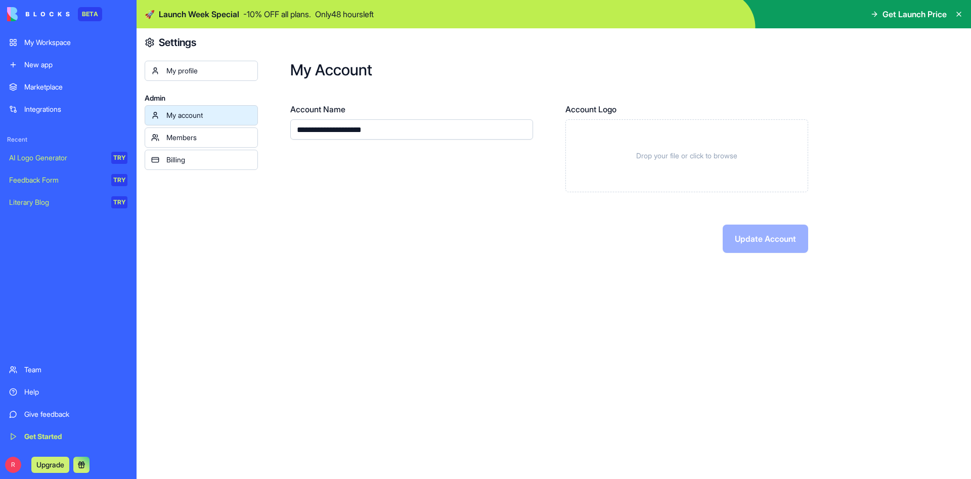
click at [203, 65] on link "My profile" at bounding box center [201, 71] width 113 height 20
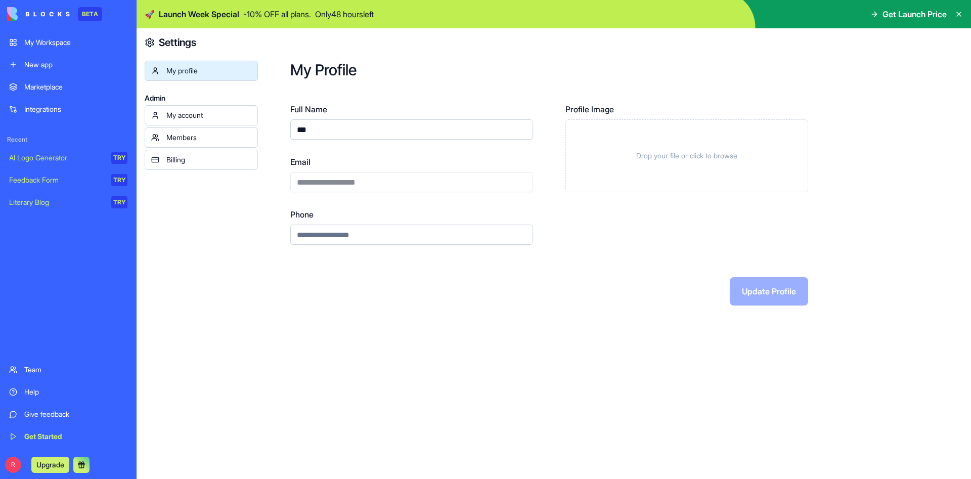
click at [322, 129] on input "***" at bounding box center [411, 129] width 243 height 20
drag, startPoint x: 330, startPoint y: 132, endPoint x: 244, endPoint y: 130, distance: 86.0
click at [290, 130] on input "***" at bounding box center [411, 129] width 243 height 20
type input "*********"
click at [413, 88] on div "**********" at bounding box center [614, 182] width 713 height 309
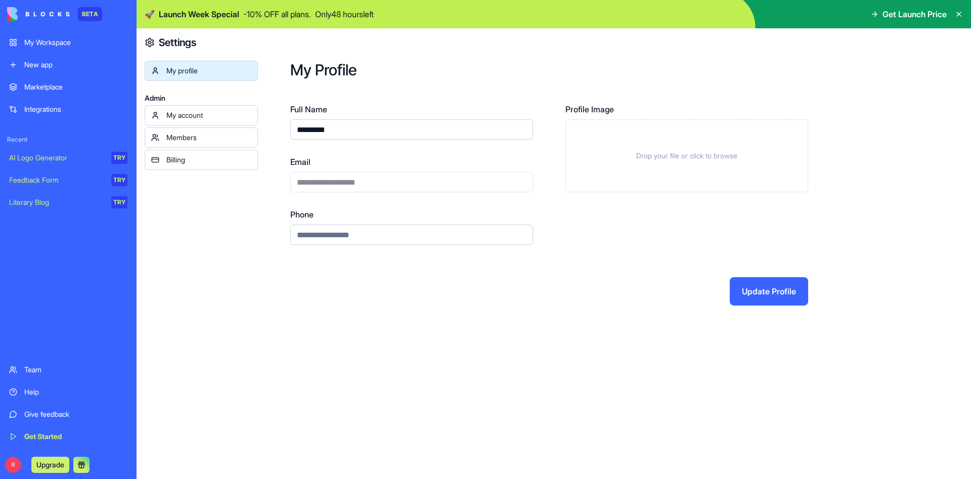
click at [774, 289] on button "Update Profile" at bounding box center [769, 291] width 78 height 28
click at [174, 115] on div "My account" at bounding box center [208, 115] width 85 height 10
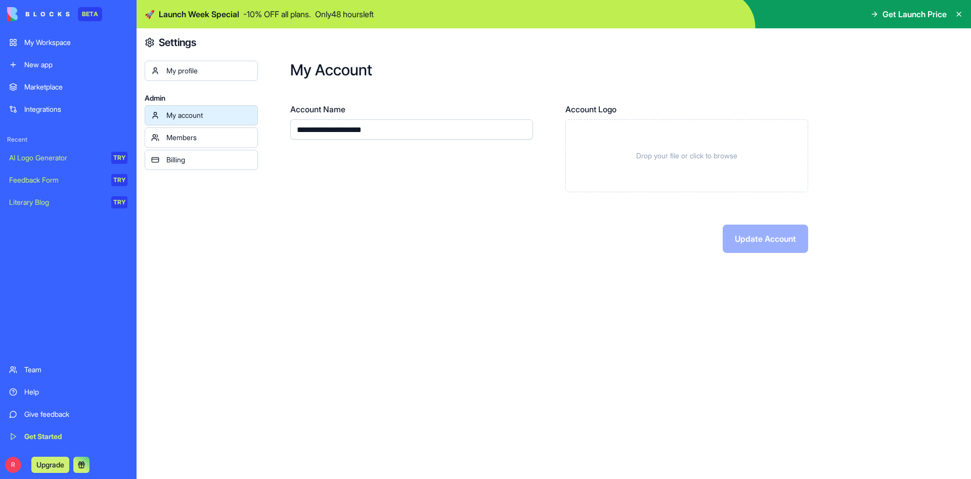
click at [178, 74] on div "My profile" at bounding box center [208, 71] width 85 height 10
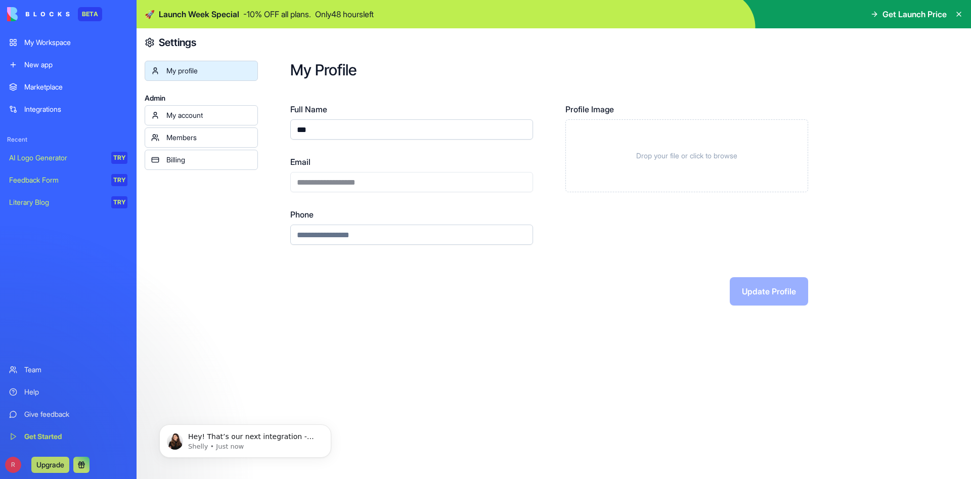
click at [60, 48] on link "My Workspace" at bounding box center [68, 42] width 130 height 20
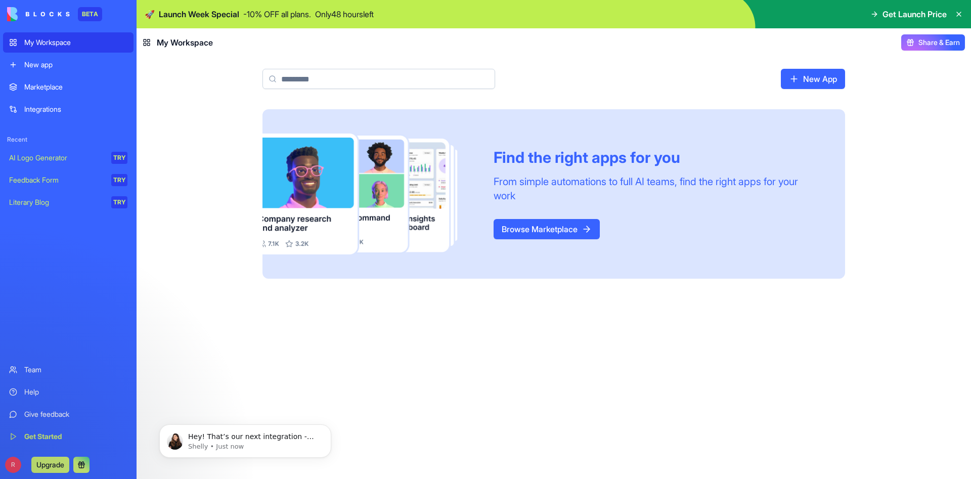
click at [44, 393] on div "Help" at bounding box center [75, 392] width 103 height 10
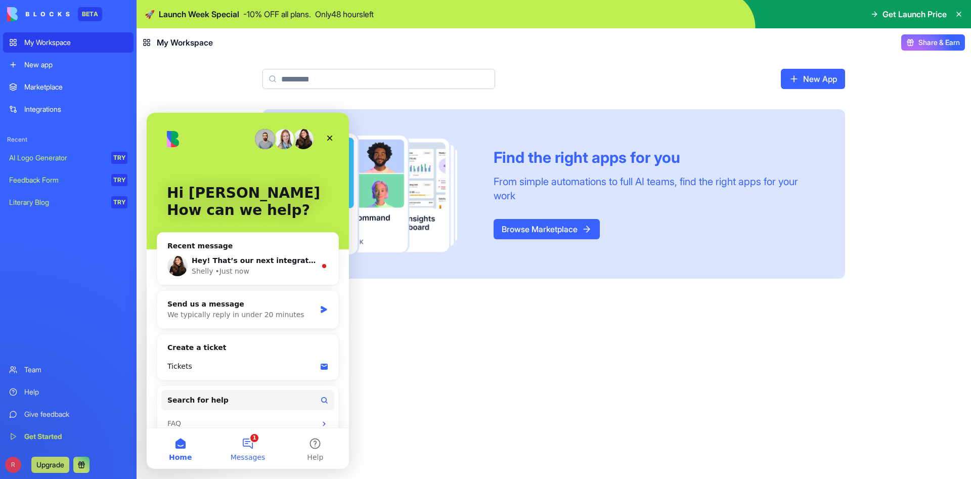
click at [254, 438] on button "1 Messages" at bounding box center [247, 448] width 67 height 40
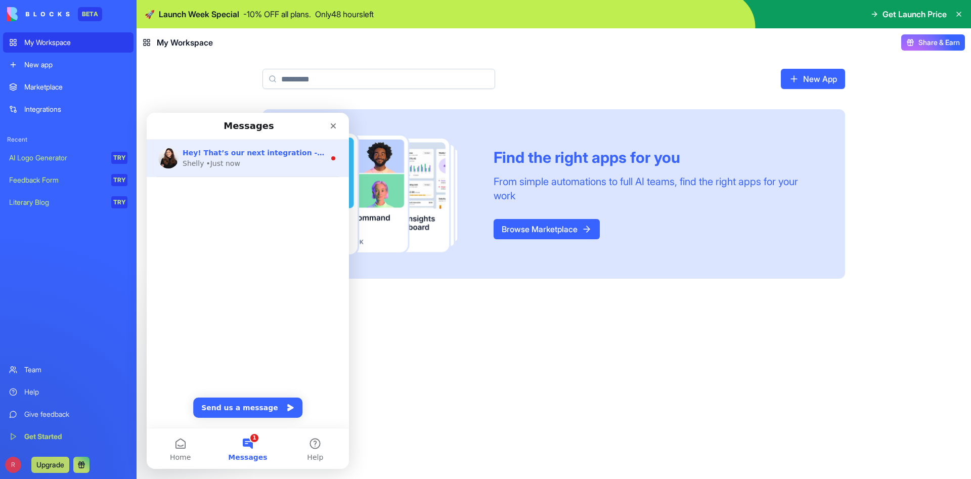
click at [250, 150] on span "Hey! That’s our next integration - rough ETA is Q4 🙂" at bounding box center [288, 153] width 211 height 8
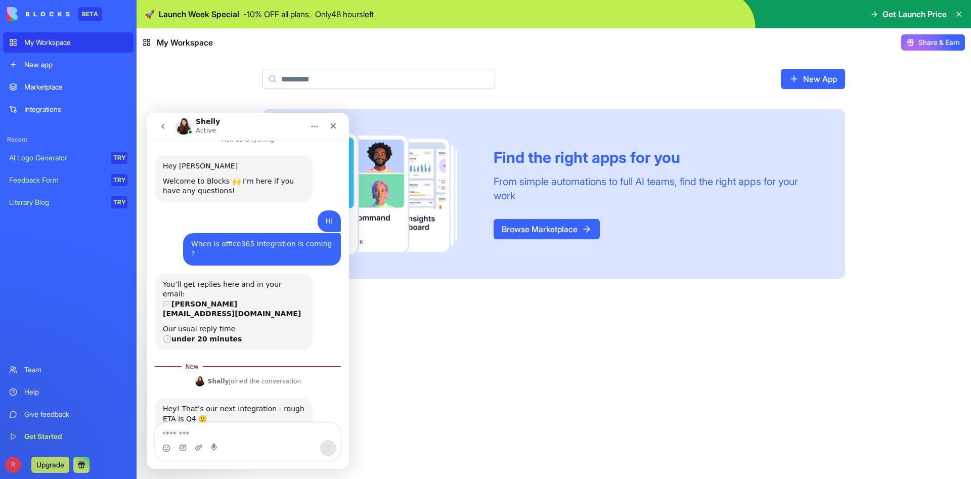
scroll to position [15, 0]
type textarea "**********"
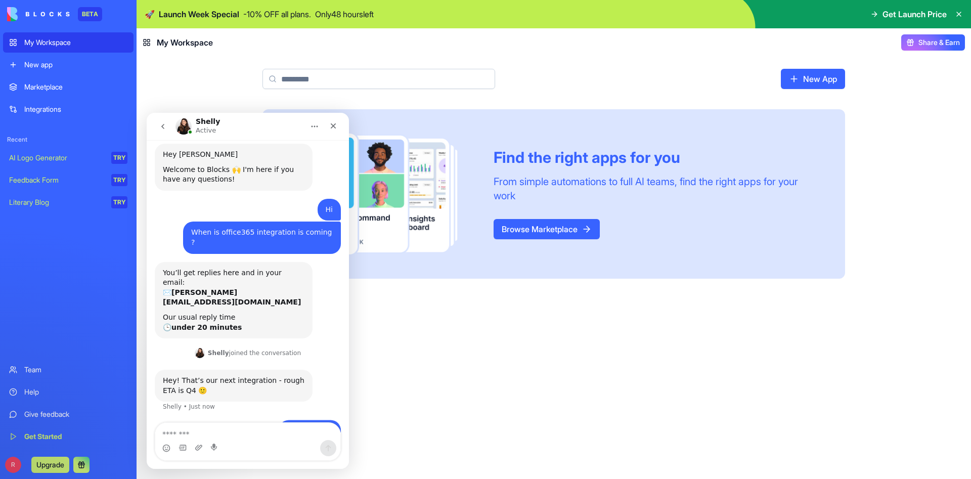
scroll to position [28, 0]
type textarea "**********"
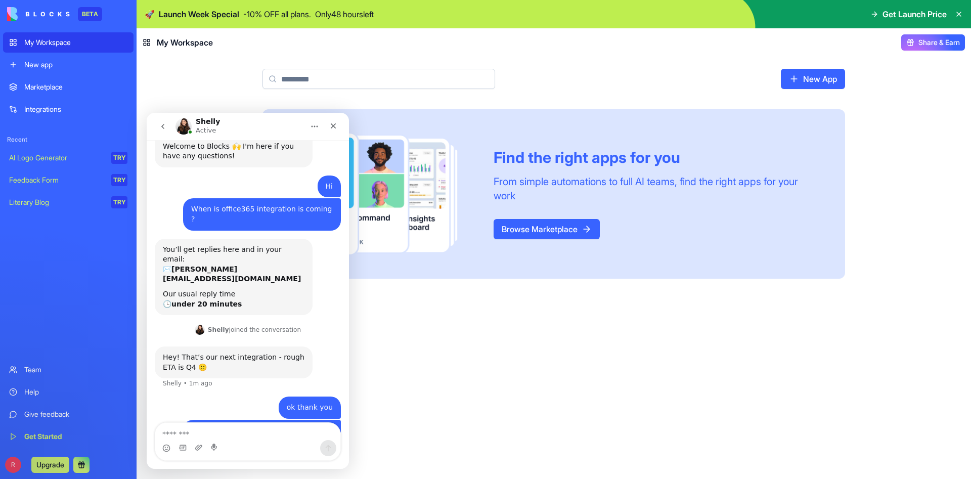
scroll to position [51, 0]
type textarea "**********"
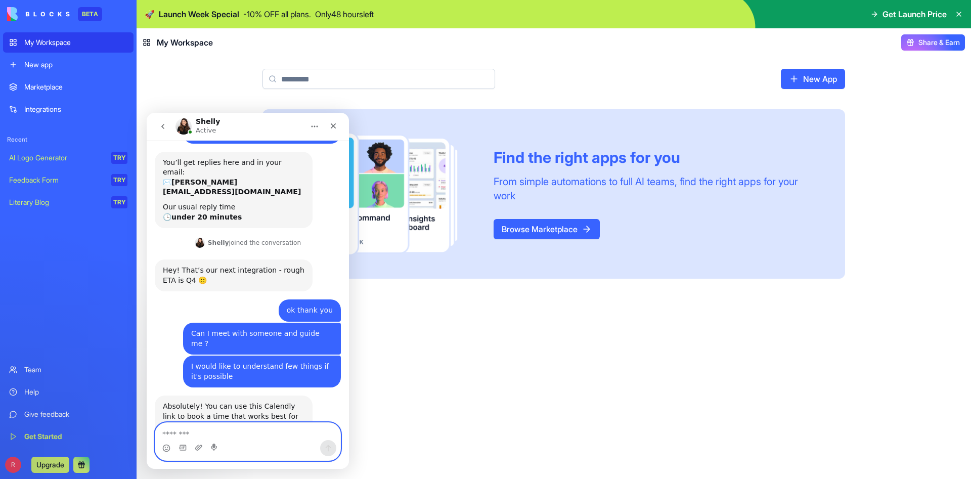
scroll to position [144, 0]
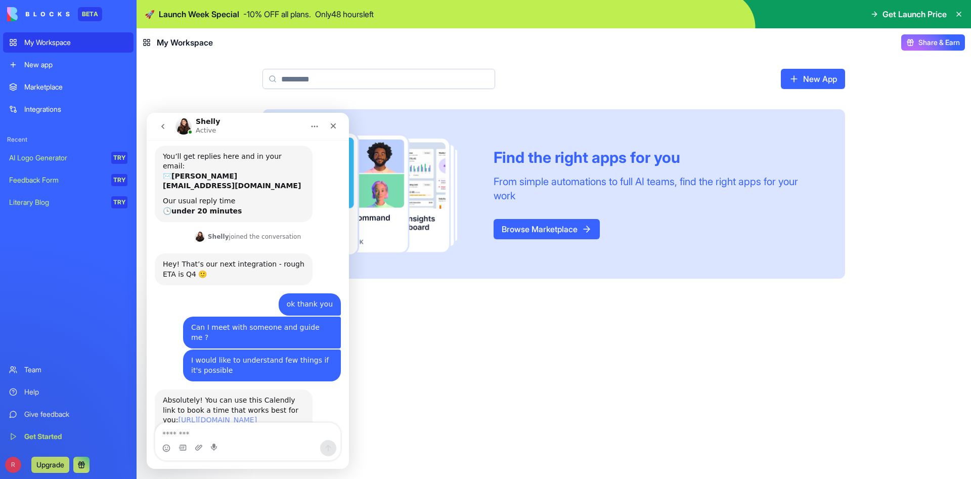
click at [203, 416] on link "https://calendly.com/shelly-blocks/meeting-with-shelly-from-blocks" at bounding box center [222, 425] width 118 height 18
click at [246, 427] on textarea "Message…" at bounding box center [247, 431] width 185 height 17
type textarea "**********"
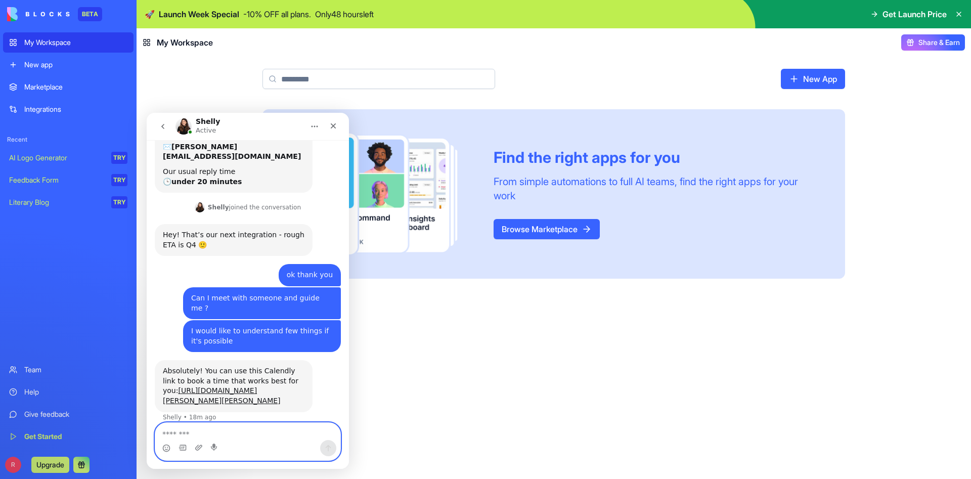
scroll to position [174, 0]
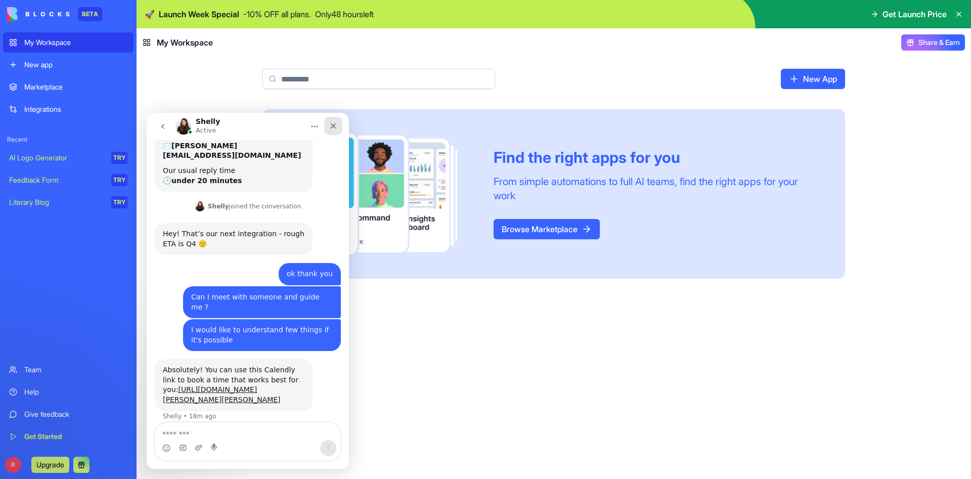
click at [333, 120] on div "Close" at bounding box center [333, 126] width 18 height 18
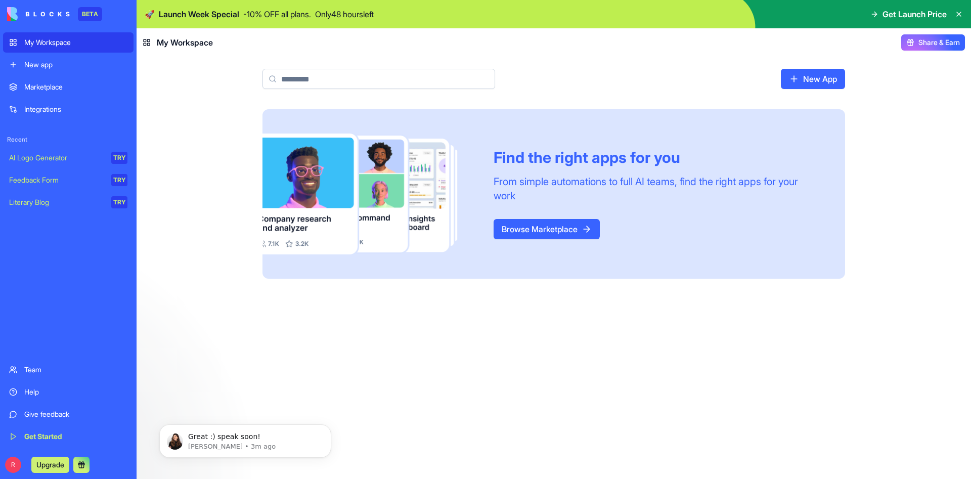
scroll to position [0, 0]
click at [48, 393] on div "Help" at bounding box center [75, 392] width 103 height 10
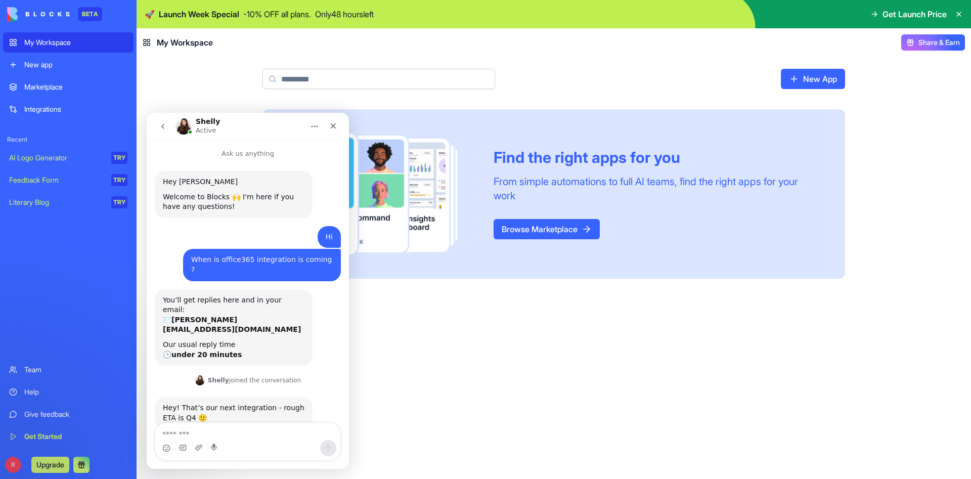
scroll to position [204, 0]
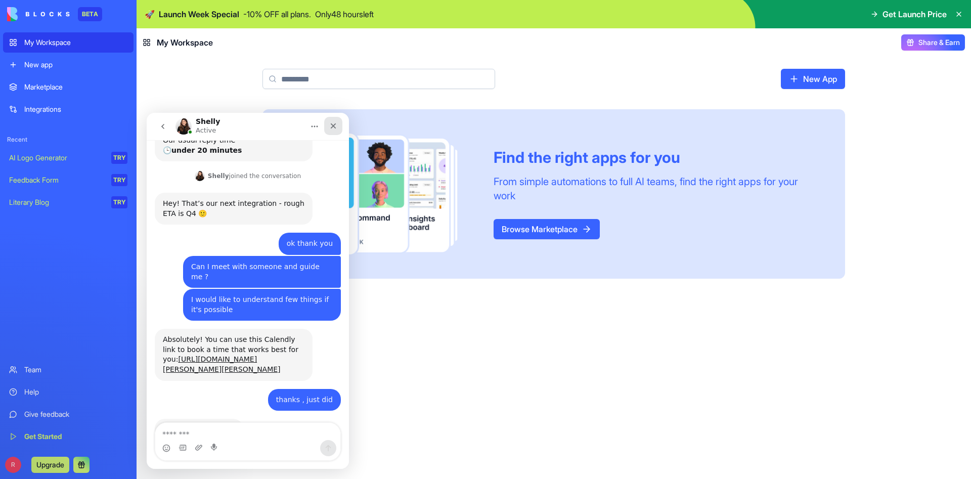
click at [335, 128] on icon "Close" at bounding box center [334, 126] width 6 height 6
